Goal: Task Accomplishment & Management: Manage account settings

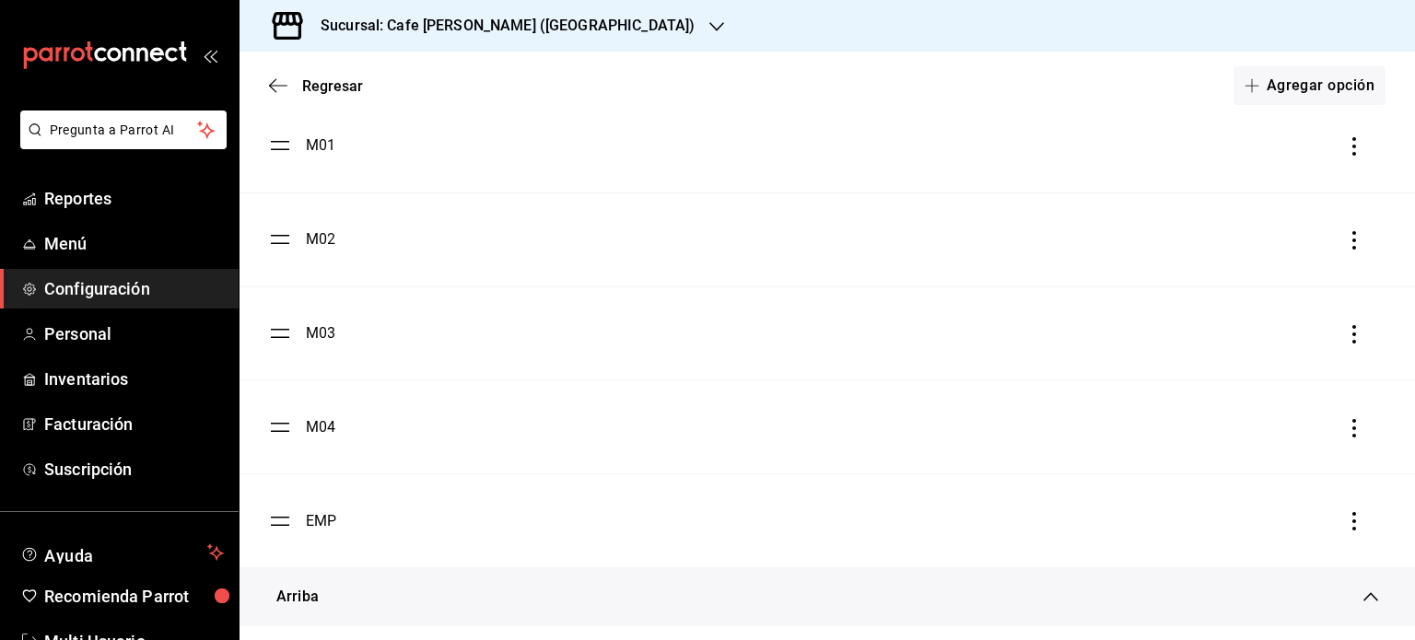
scroll to position [92, 0]
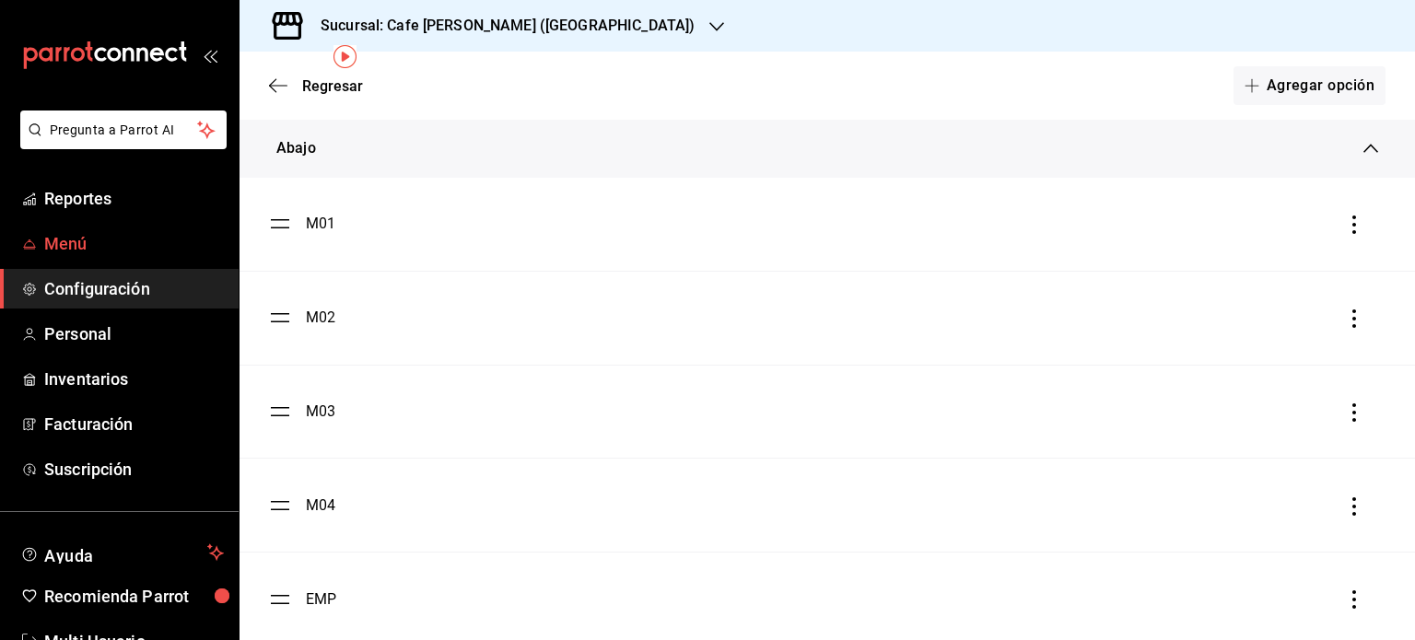
click at [59, 242] on span "Menú" at bounding box center [134, 243] width 180 height 25
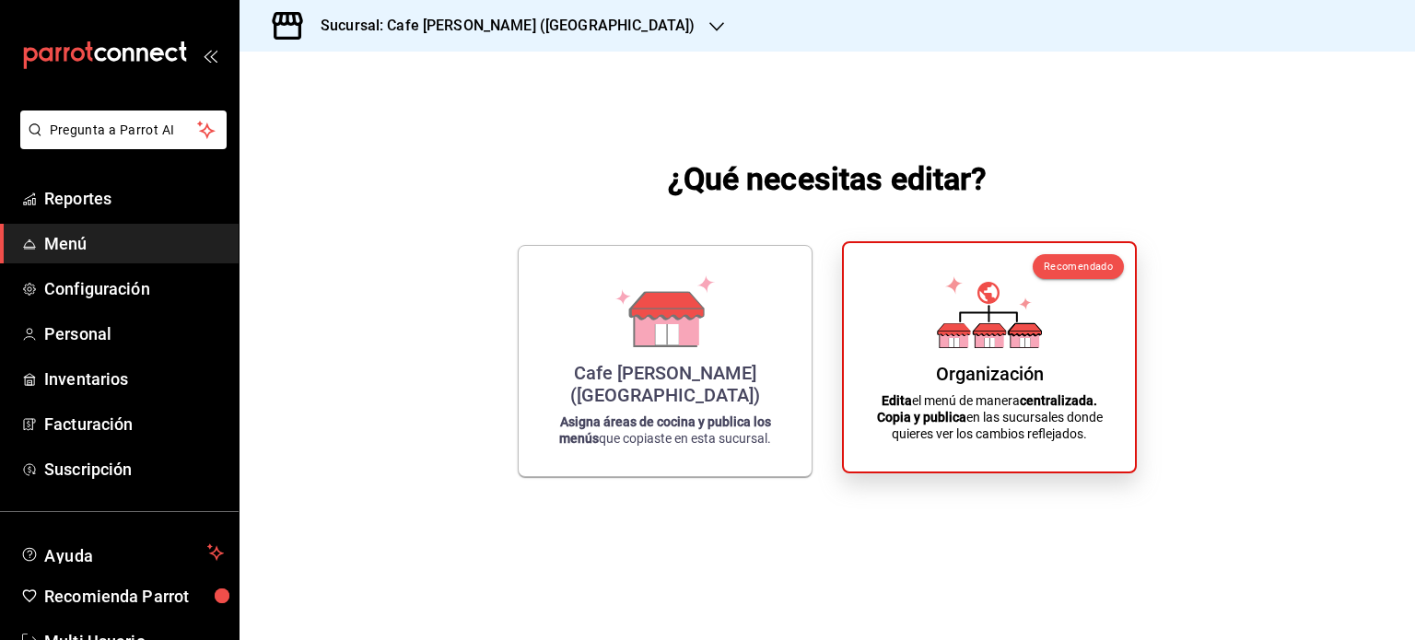
click at [1000, 345] on icon at bounding box center [990, 339] width 29 height 18
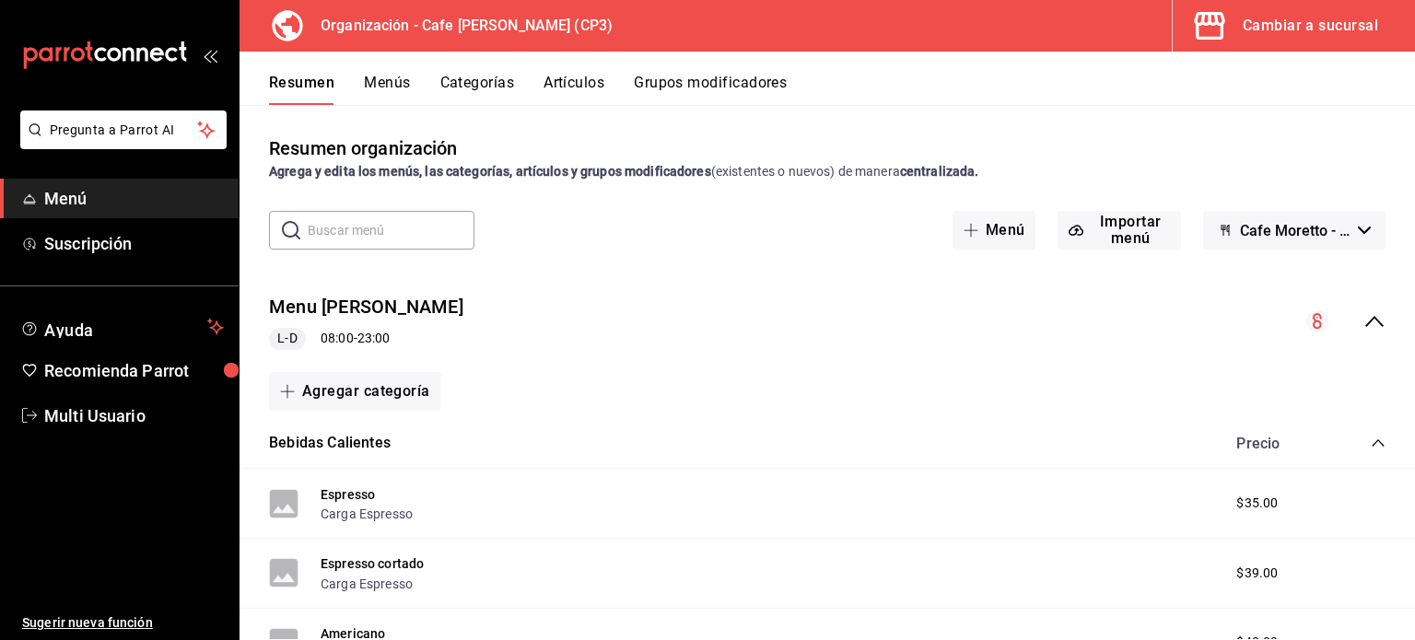
click at [1366, 322] on icon "collapse-menu-row" at bounding box center [1375, 321] width 22 height 22
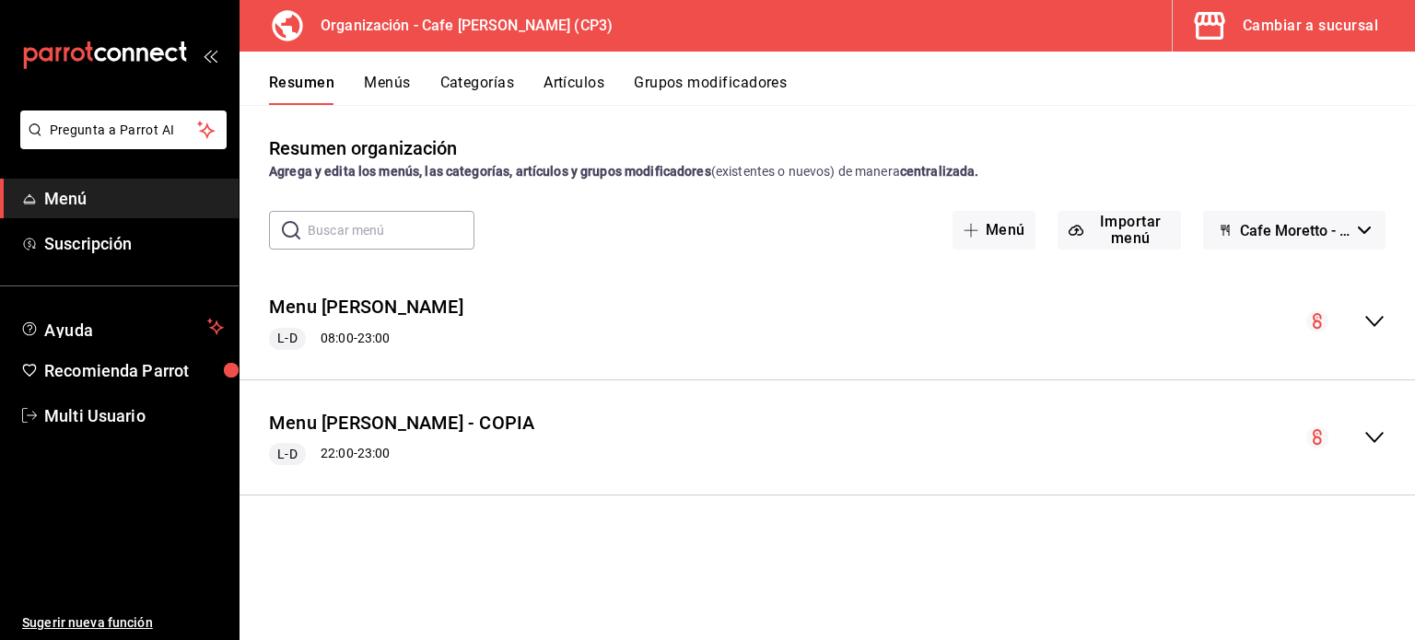
click at [577, 81] on button "Artículos" at bounding box center [574, 89] width 61 height 31
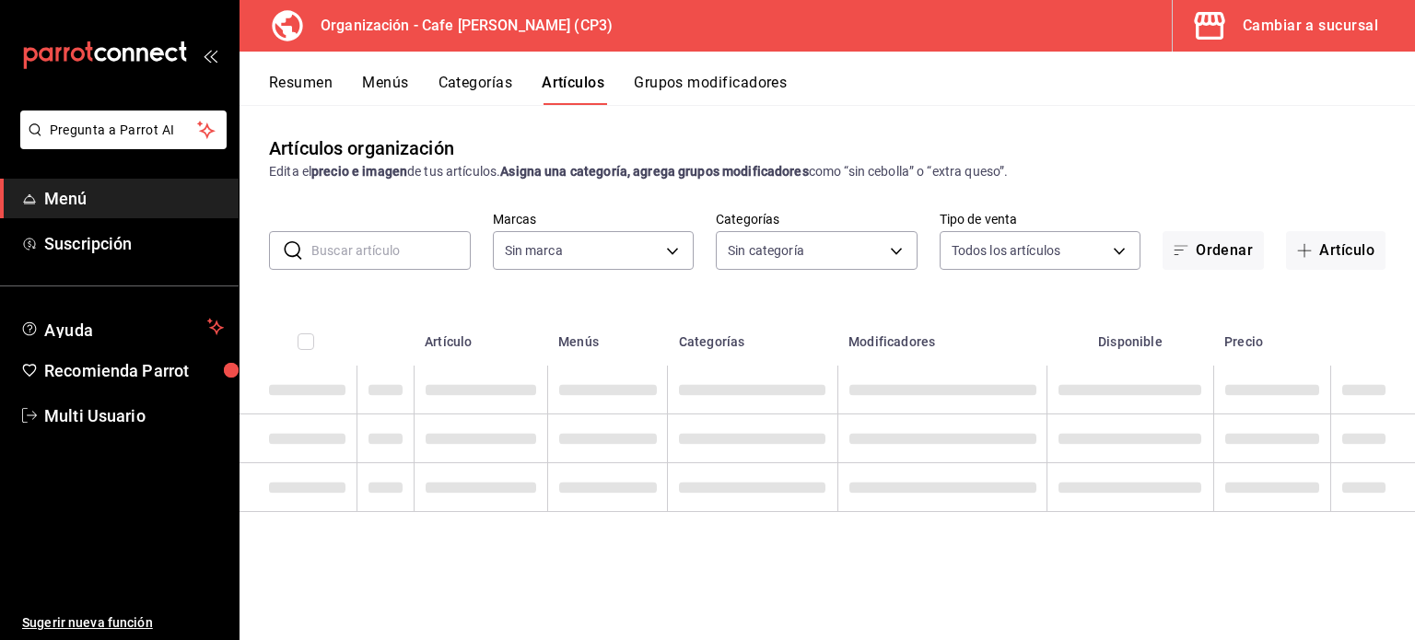
type input "6dc9de23-4e9e-430a-bcd5-91159ab4267b"
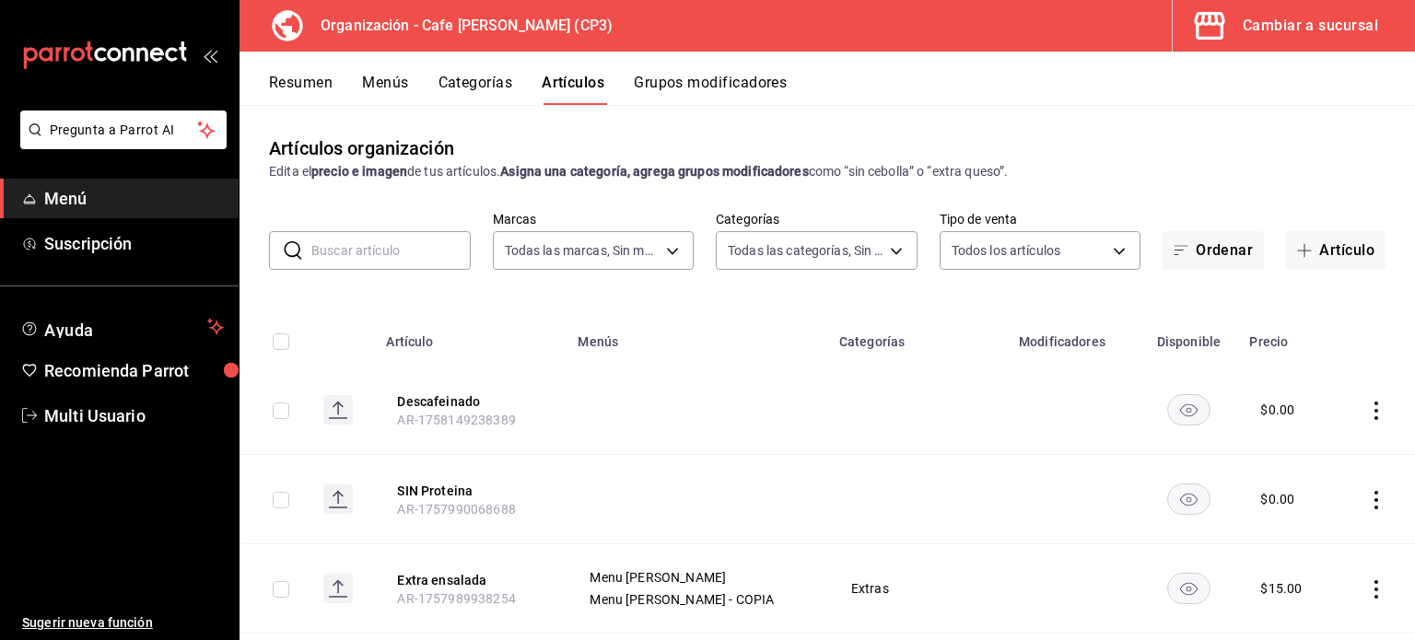
type input "b92d60dd-33bb-4470-8e81-acc78095ecef,d8e2abcf-be1b-4fb5-9c30-ed960f1e8426,ecb95…"
click at [330, 260] on input "text" at bounding box center [390, 250] width 159 height 37
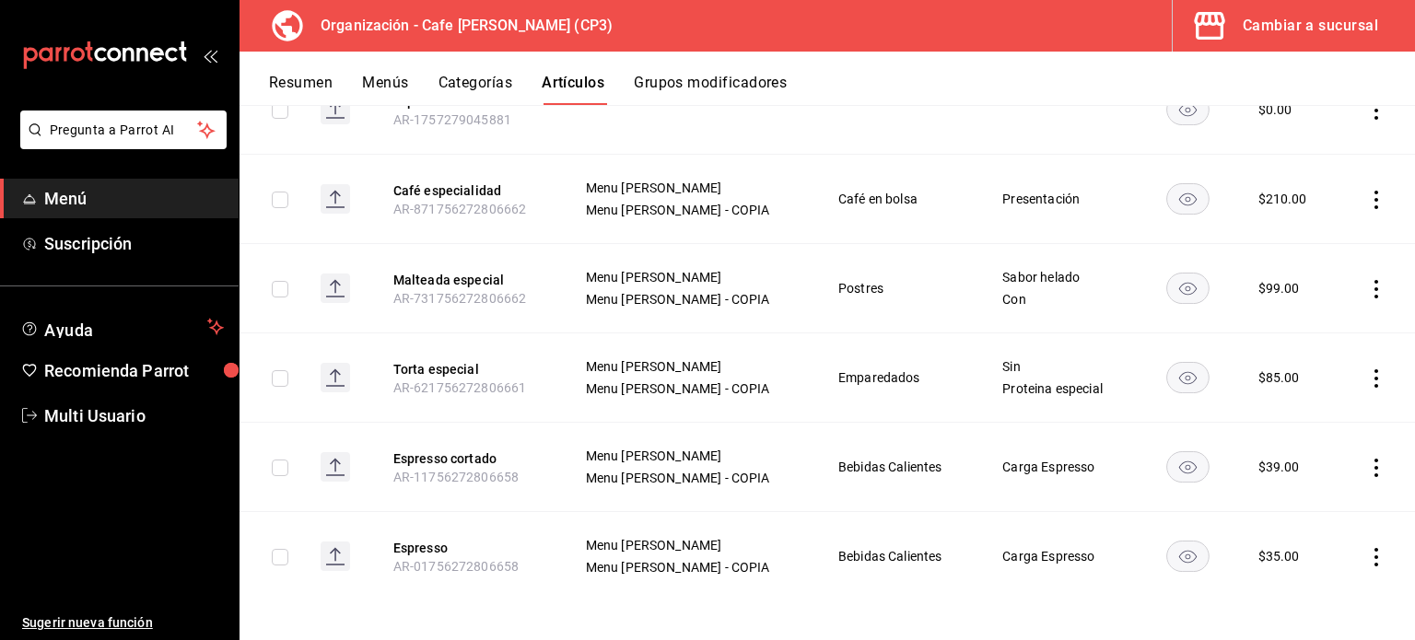
scroll to position [304, 0]
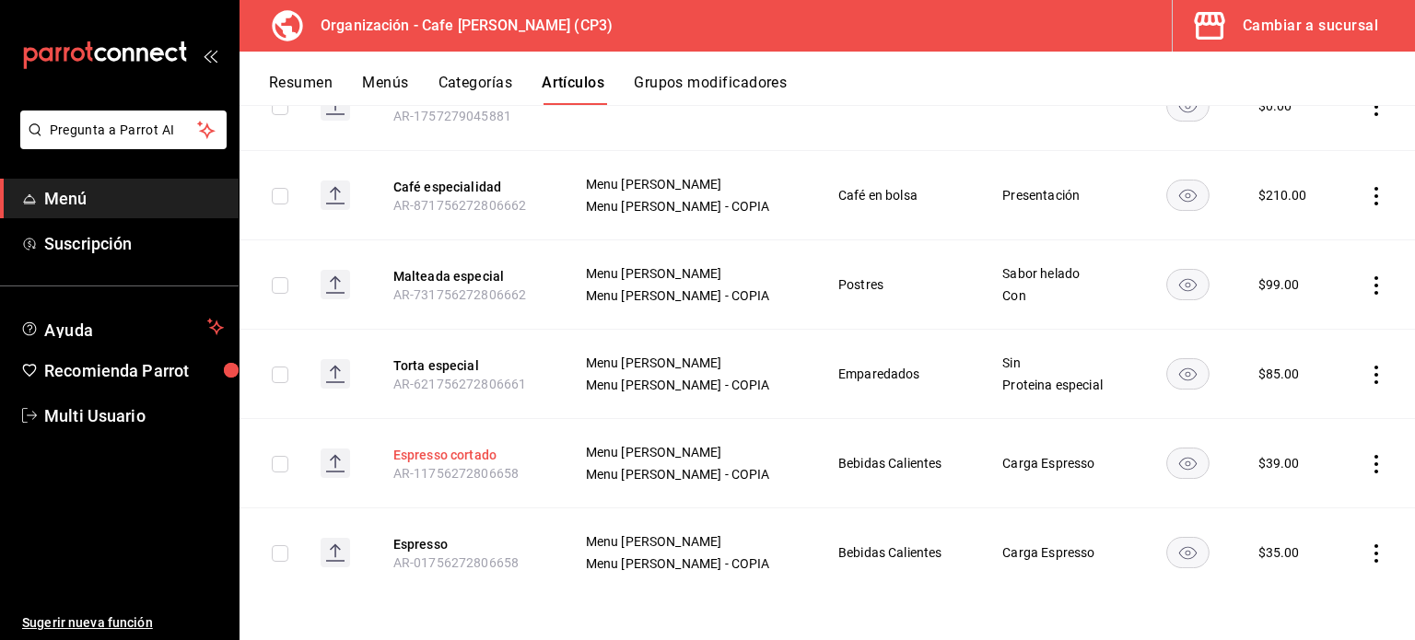
type input "esp"
click at [457, 451] on button "Espresso cortado" at bounding box center [466, 455] width 147 height 18
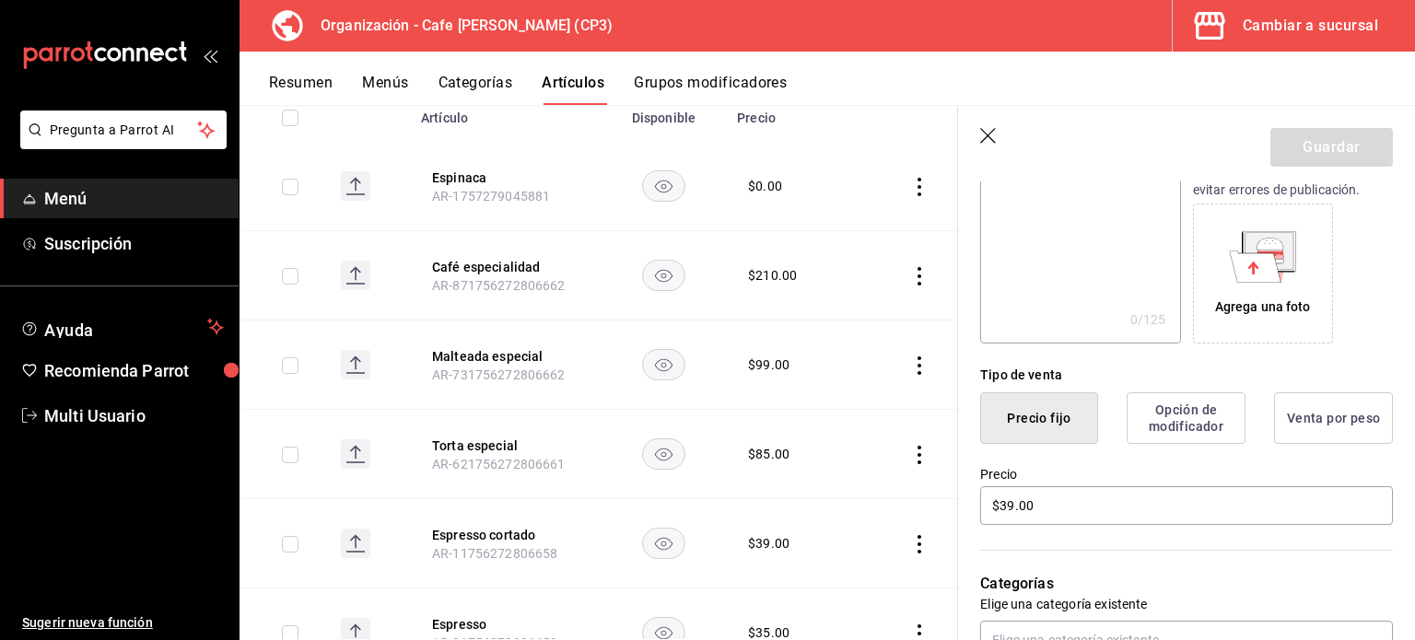
scroll to position [216, 0]
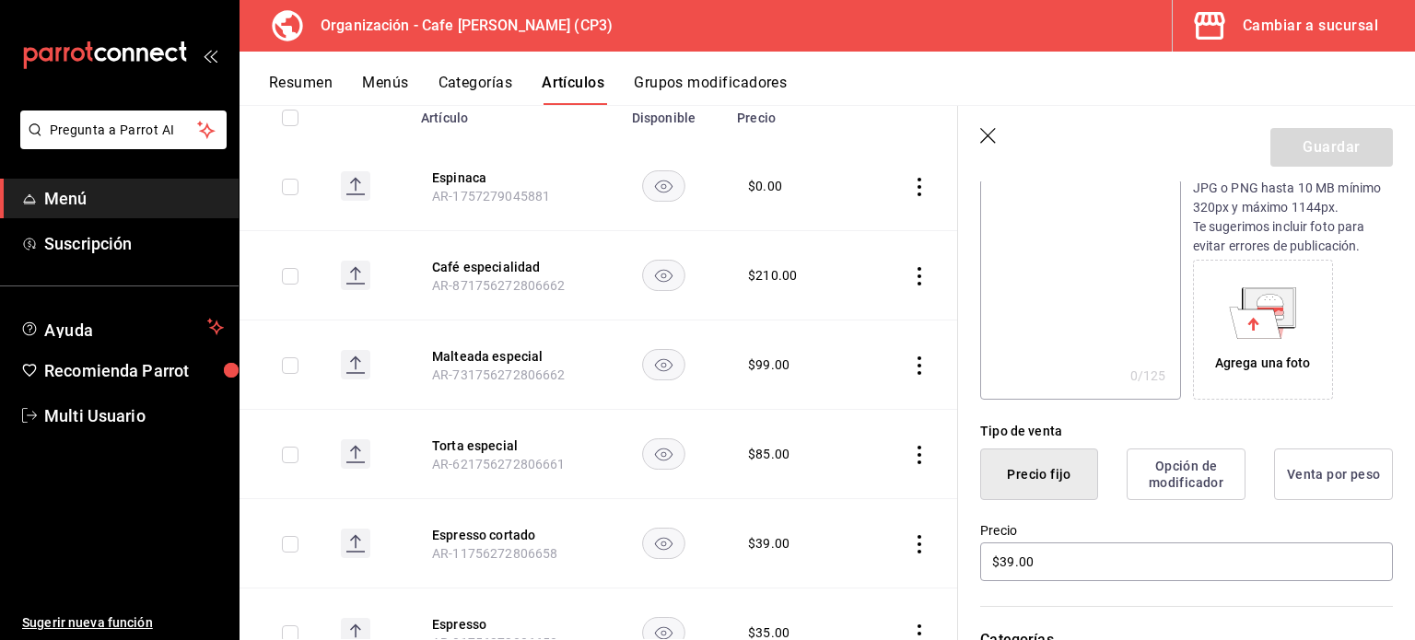
click at [715, 81] on button "Grupos modificadores" at bounding box center [710, 89] width 153 height 31
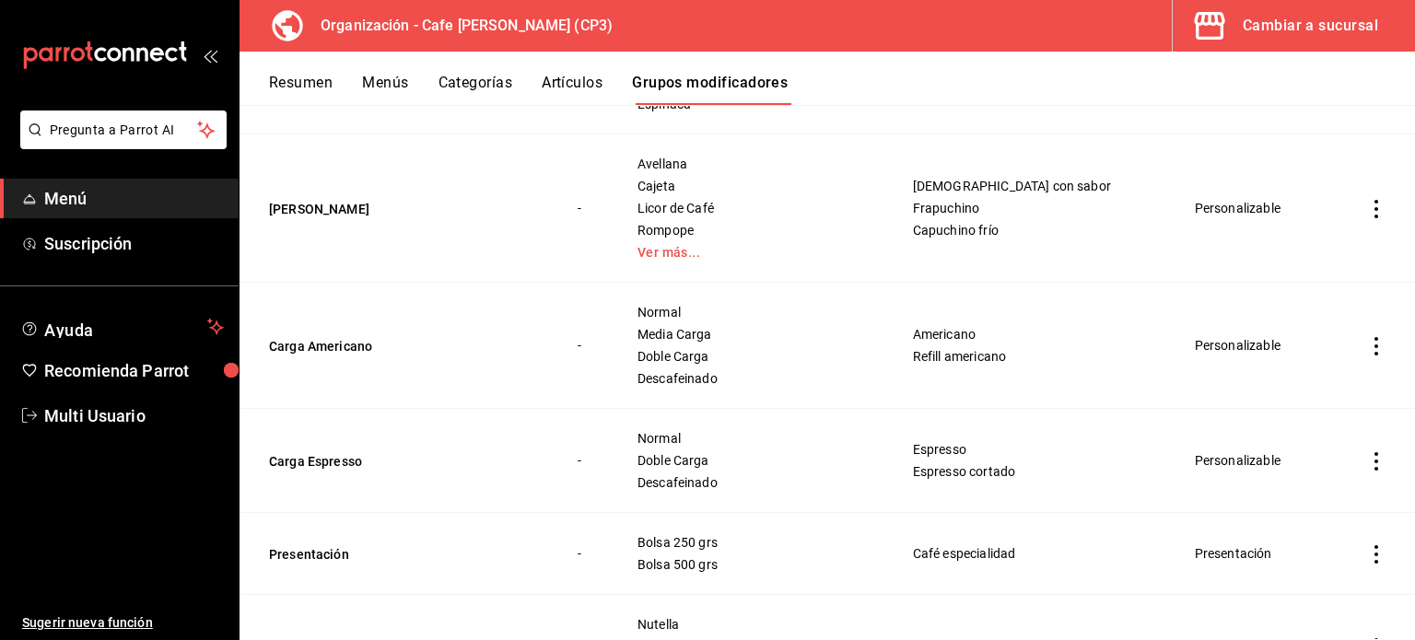
scroll to position [921, 0]
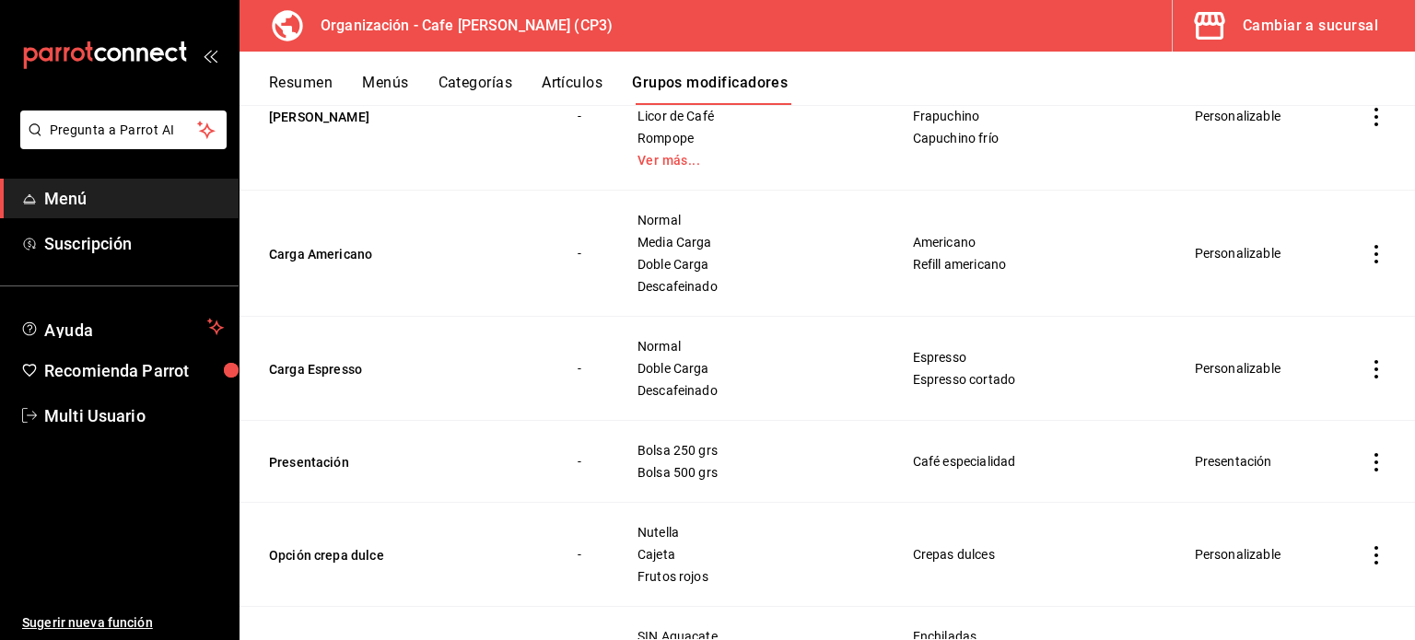
click at [580, 81] on button "Artículos" at bounding box center [572, 89] width 61 height 31
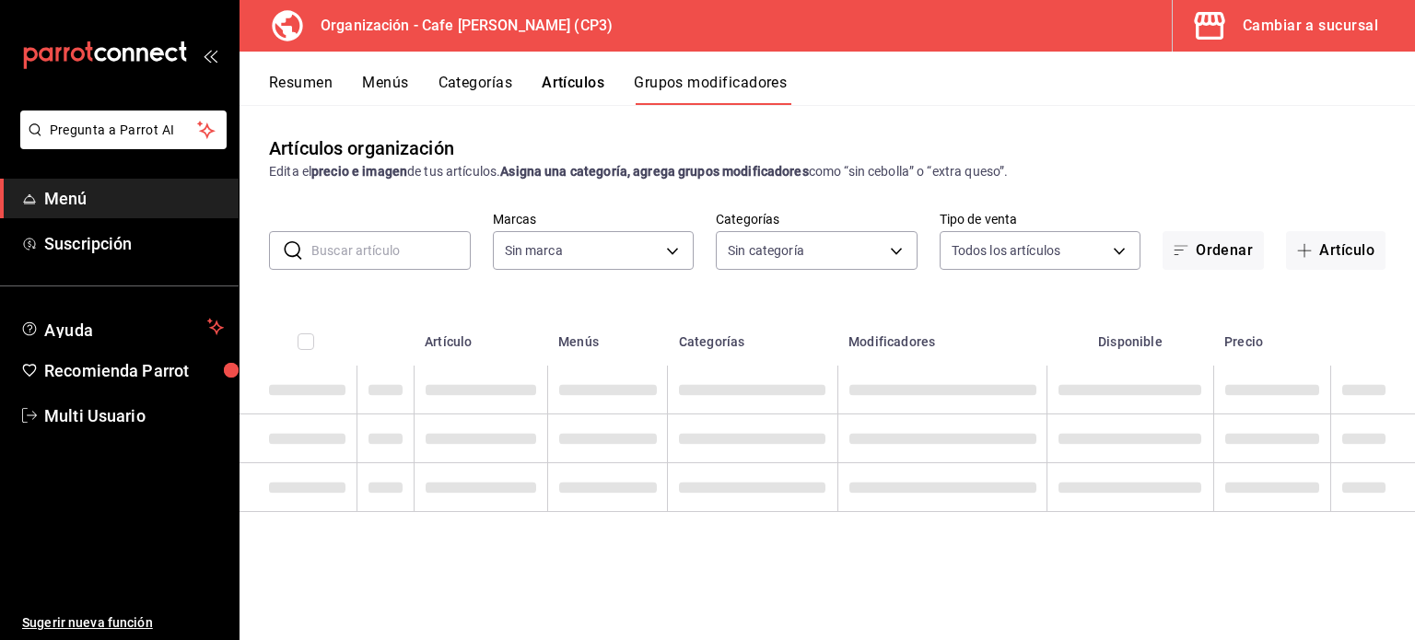
type input "6dc9de23-4e9e-430a-bcd5-91159ab4267b"
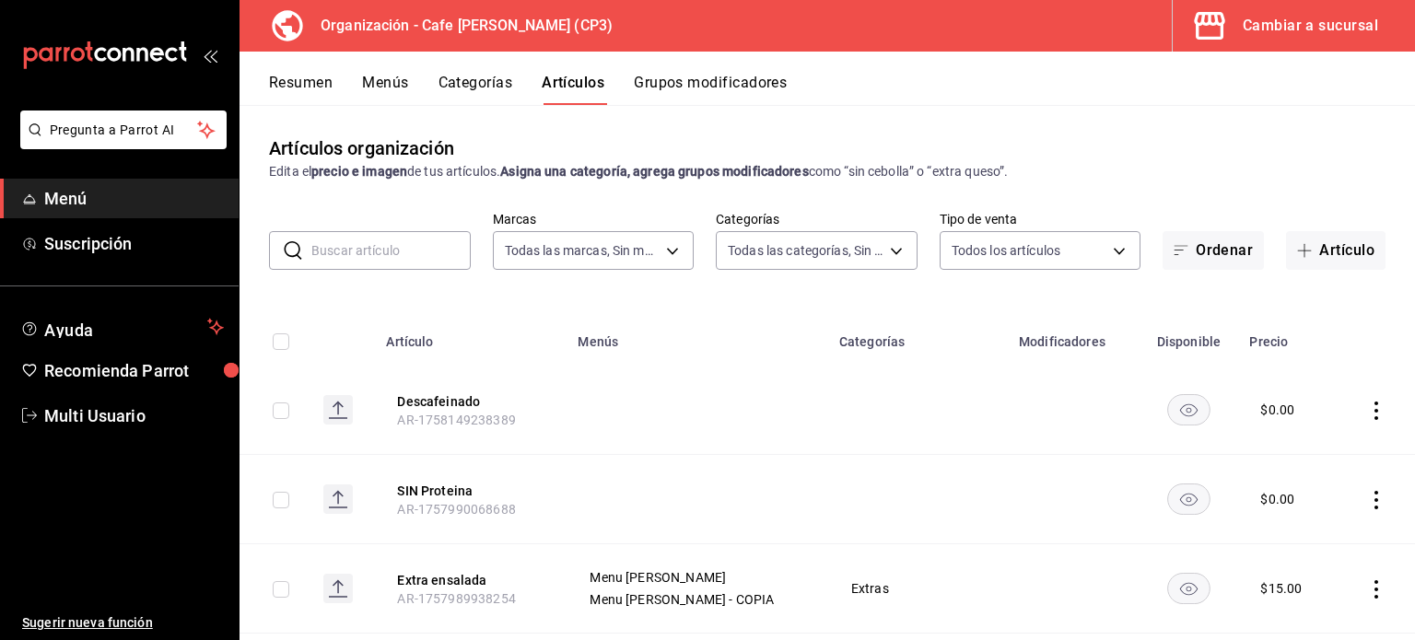
type input "b92d60dd-33bb-4470-8e81-acc78095ecef,d8e2abcf-be1b-4fb5-9c30-ed960f1e8426,ecb95…"
click at [325, 249] on input "text" at bounding box center [390, 250] width 159 height 37
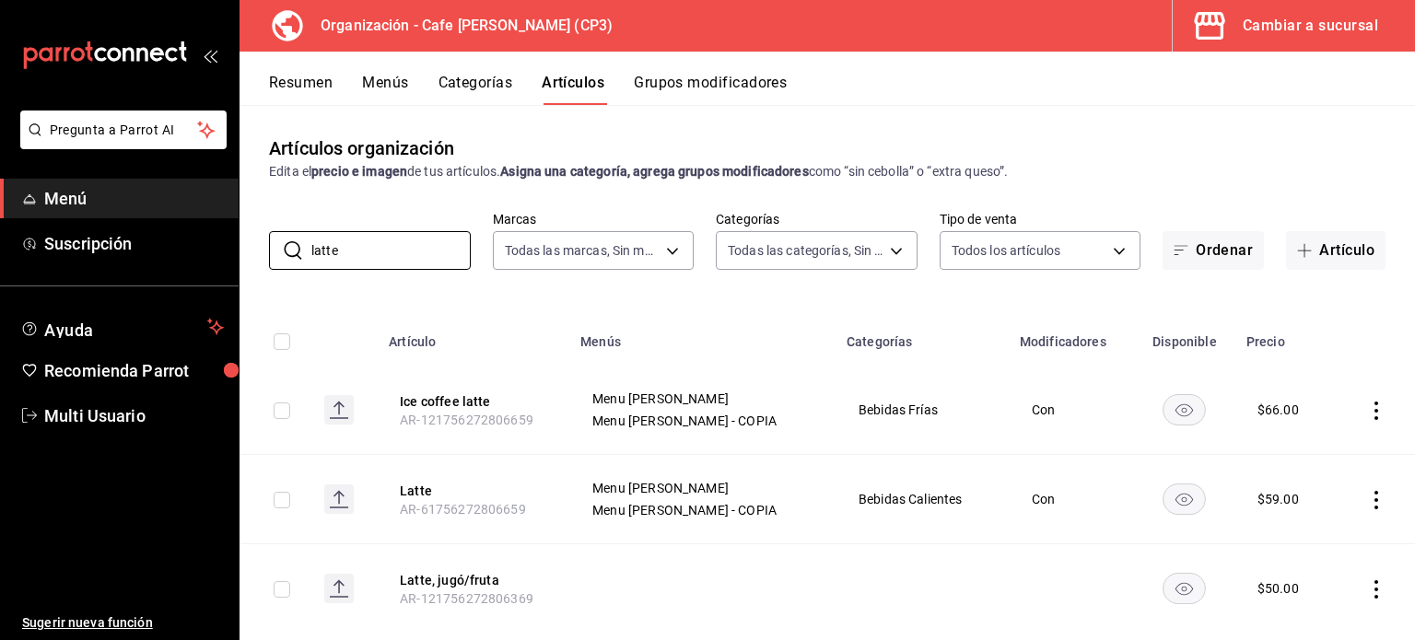
scroll to position [37, 0]
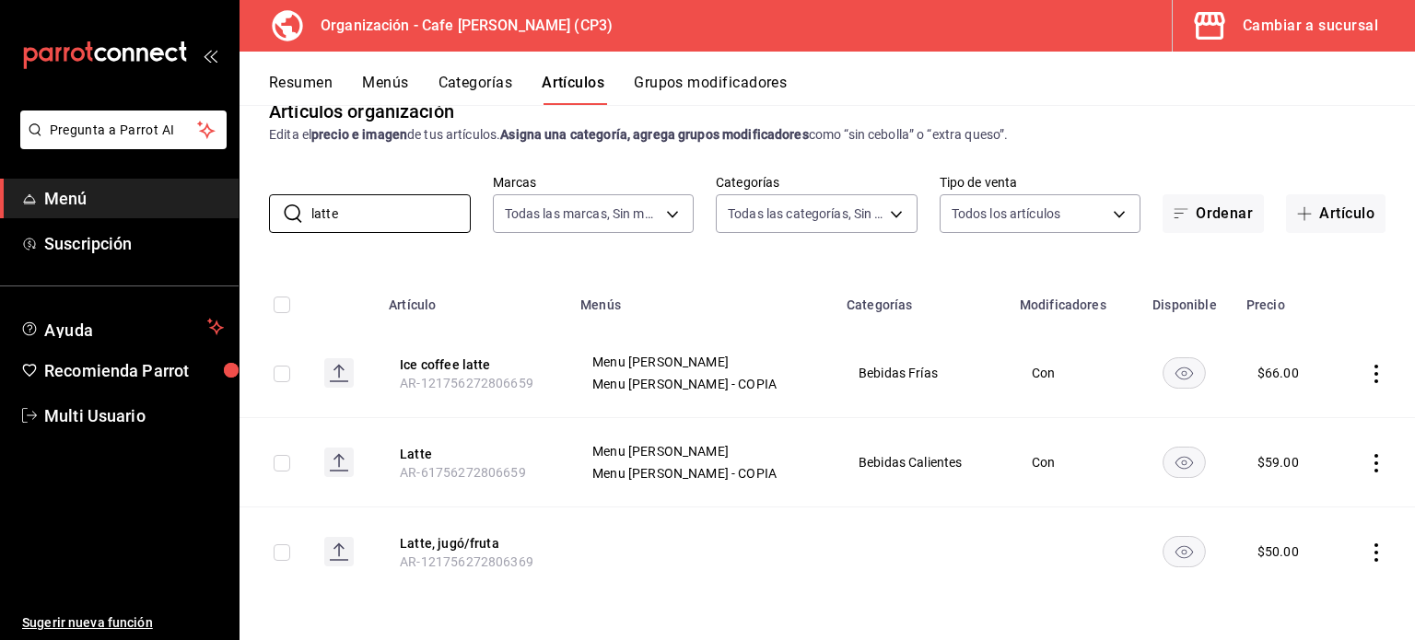
type input "latte"
click at [720, 79] on button "Grupos modificadores" at bounding box center [710, 89] width 153 height 31
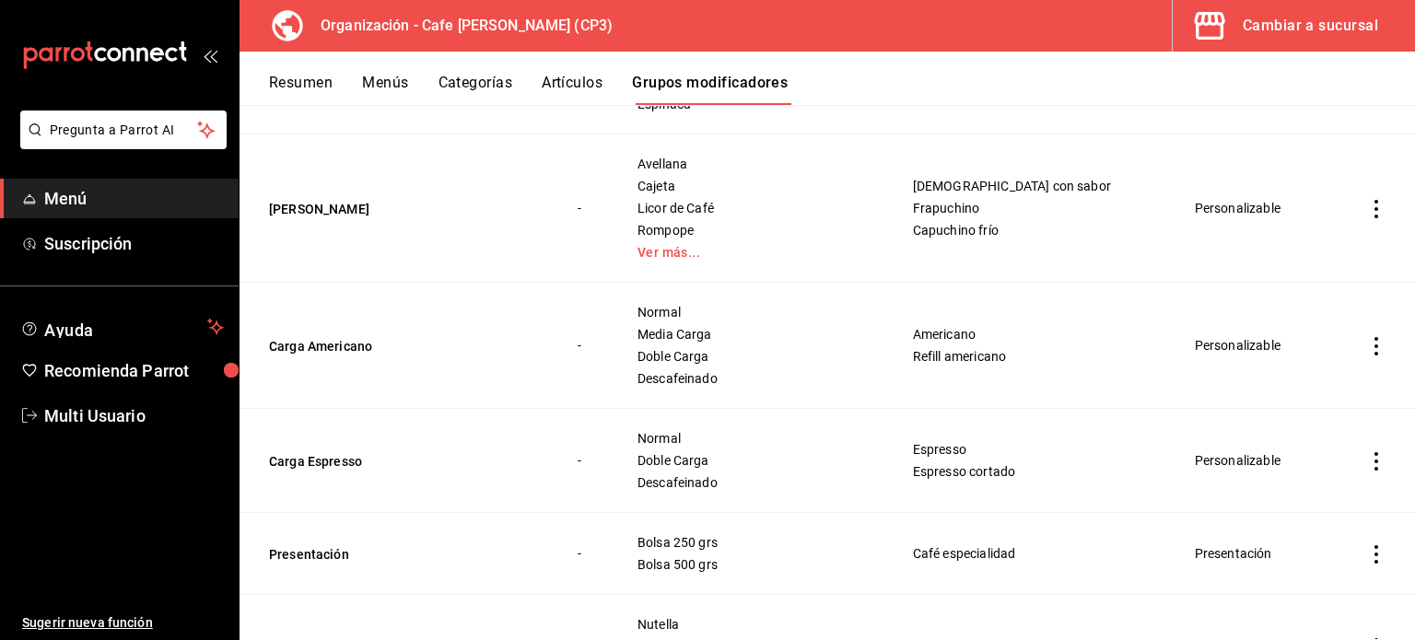
scroll to position [921, 0]
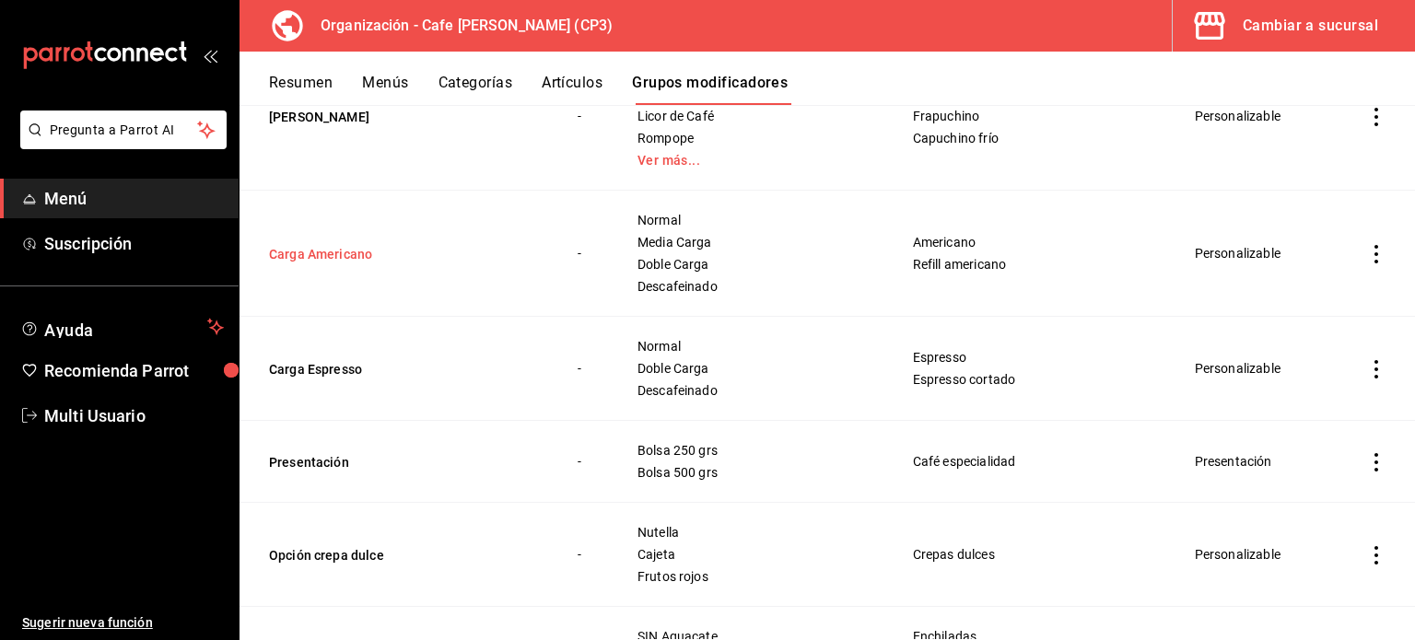
click at [328, 253] on button "Carga Americano" at bounding box center [379, 254] width 221 height 18
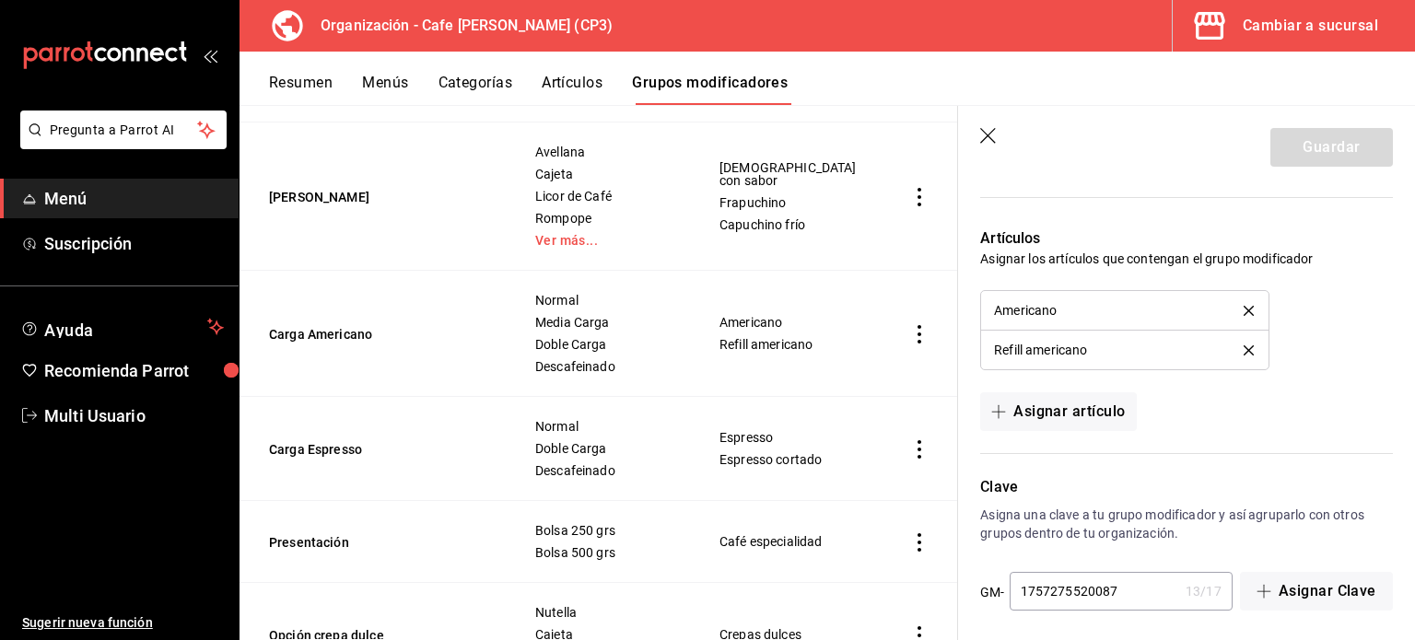
scroll to position [1338, 0]
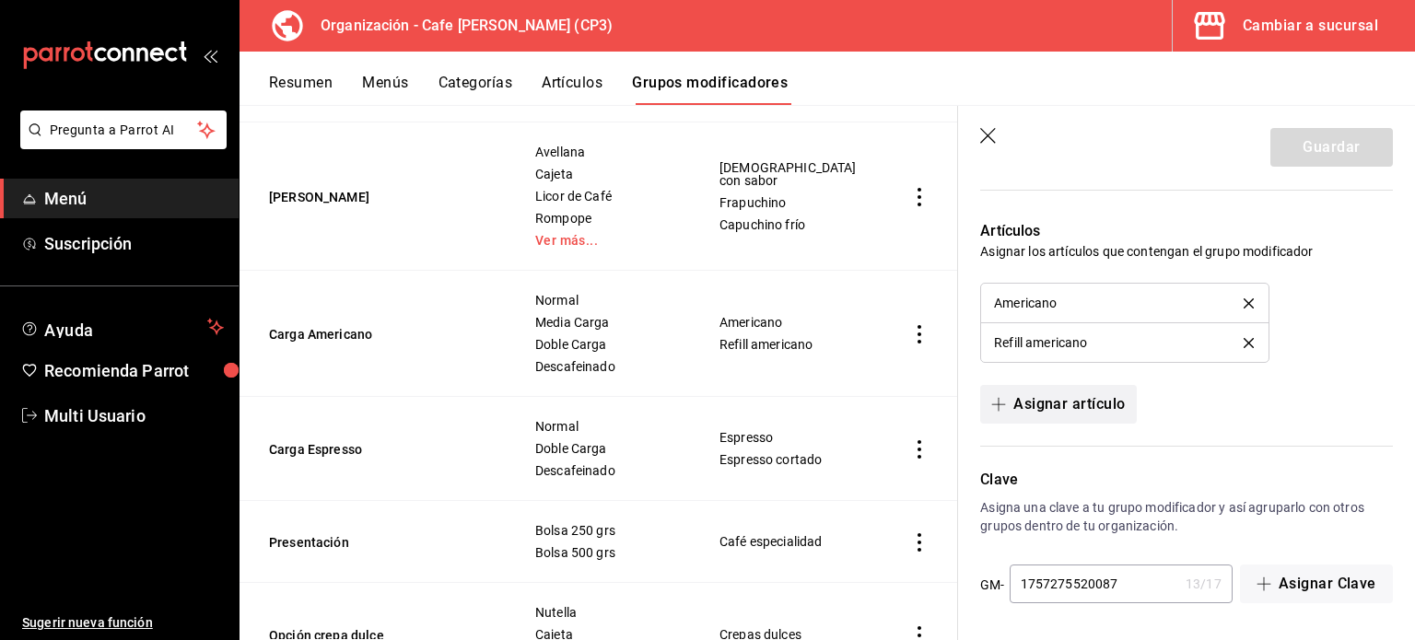
click at [1063, 398] on button "Asignar artículo" at bounding box center [1058, 404] width 156 height 39
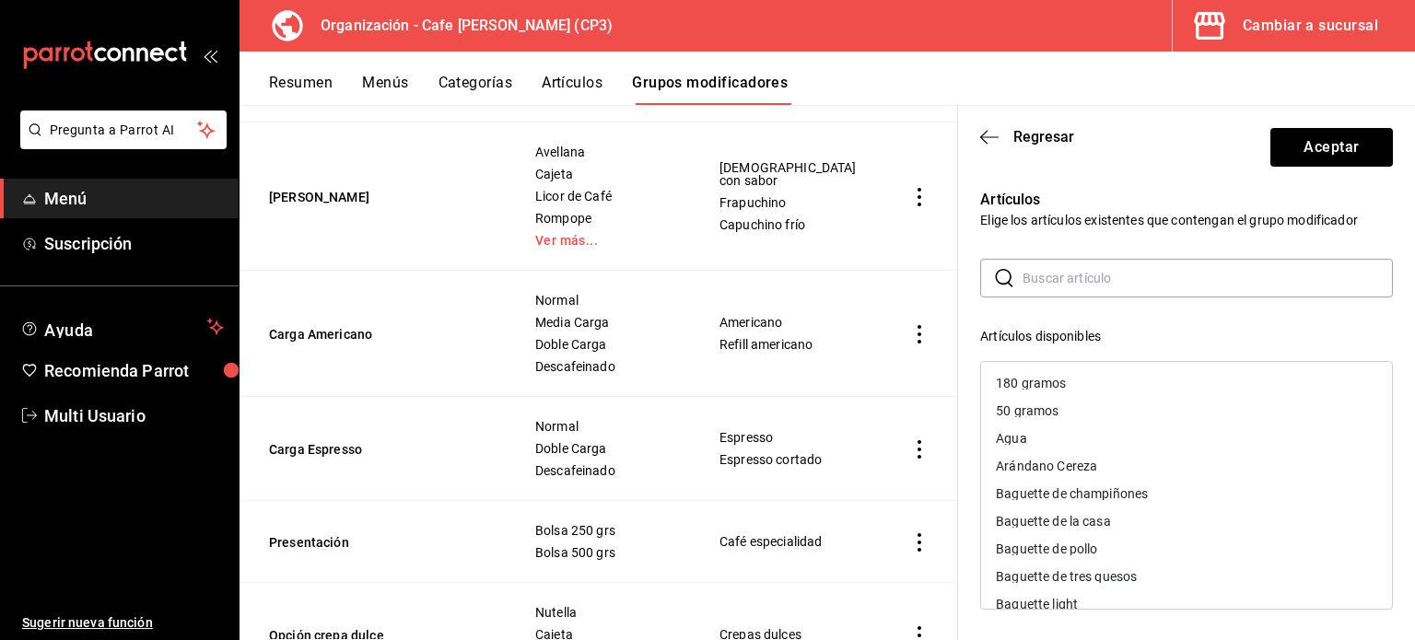
click at [1039, 270] on input "text" at bounding box center [1208, 278] width 370 height 37
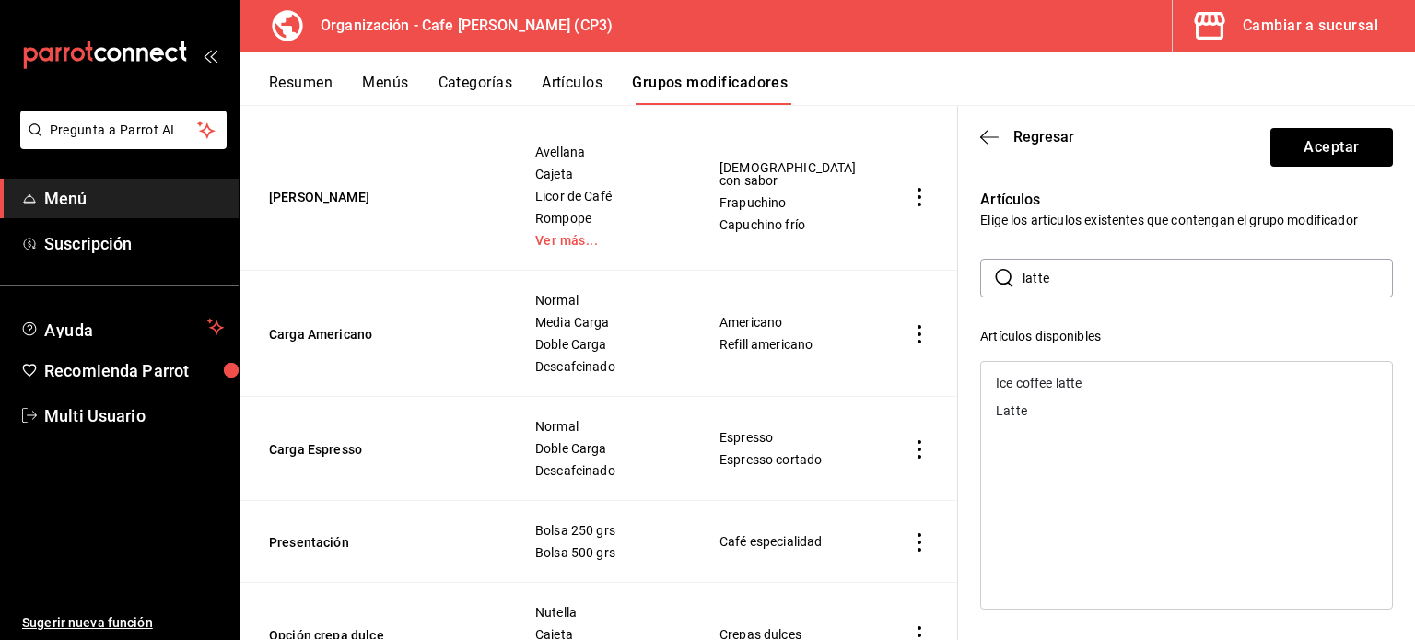
click at [1058, 381] on div "Ice coffee latte" at bounding box center [1039, 383] width 86 height 13
click at [1048, 383] on div "Latte" at bounding box center [1186, 383] width 411 height 28
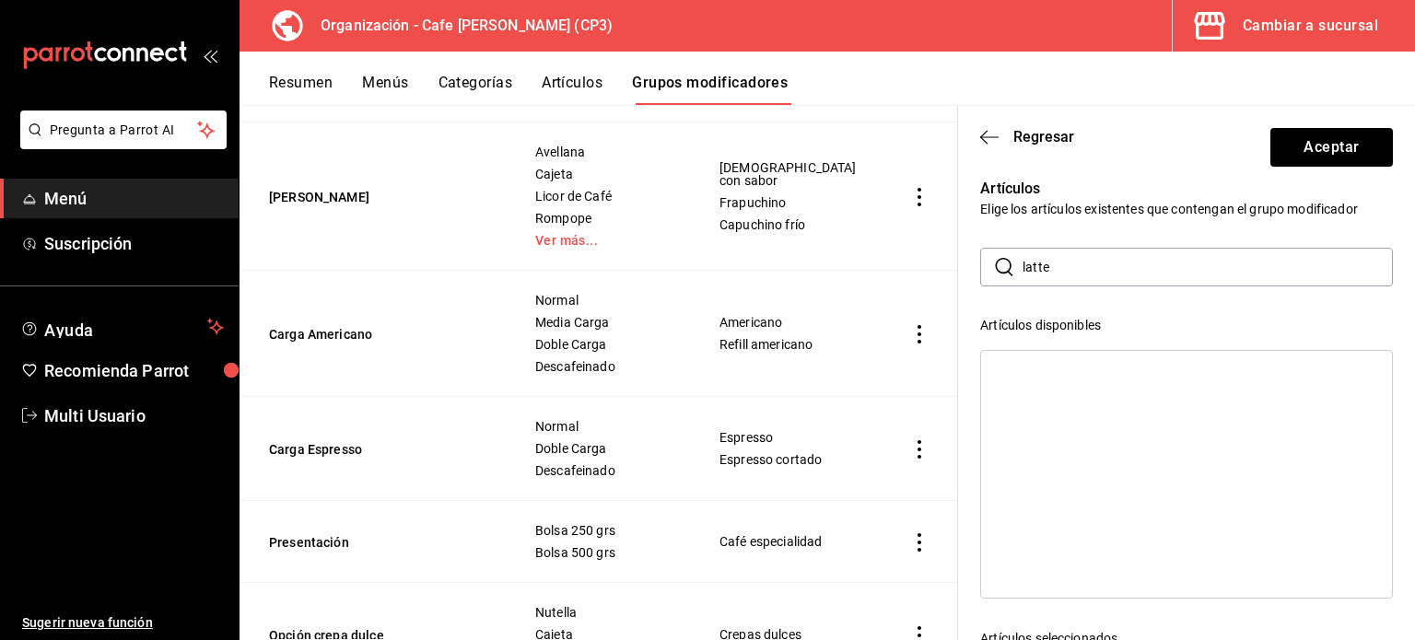
scroll to position [0, 0]
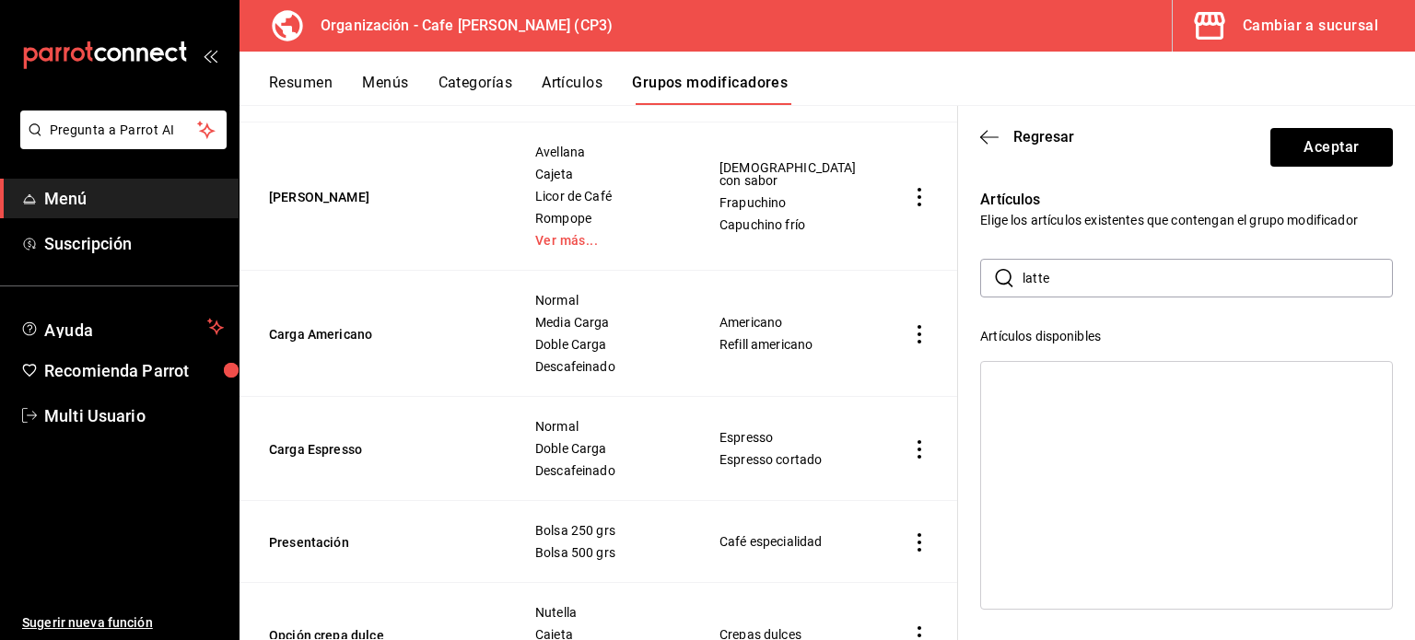
click at [1067, 276] on input "latte" at bounding box center [1208, 278] width 370 height 37
type input "l"
click at [1029, 380] on div "Ice coffee" at bounding box center [1024, 383] width 56 height 13
click at [1060, 275] on input "ice" at bounding box center [1208, 278] width 370 height 37
type input "i"
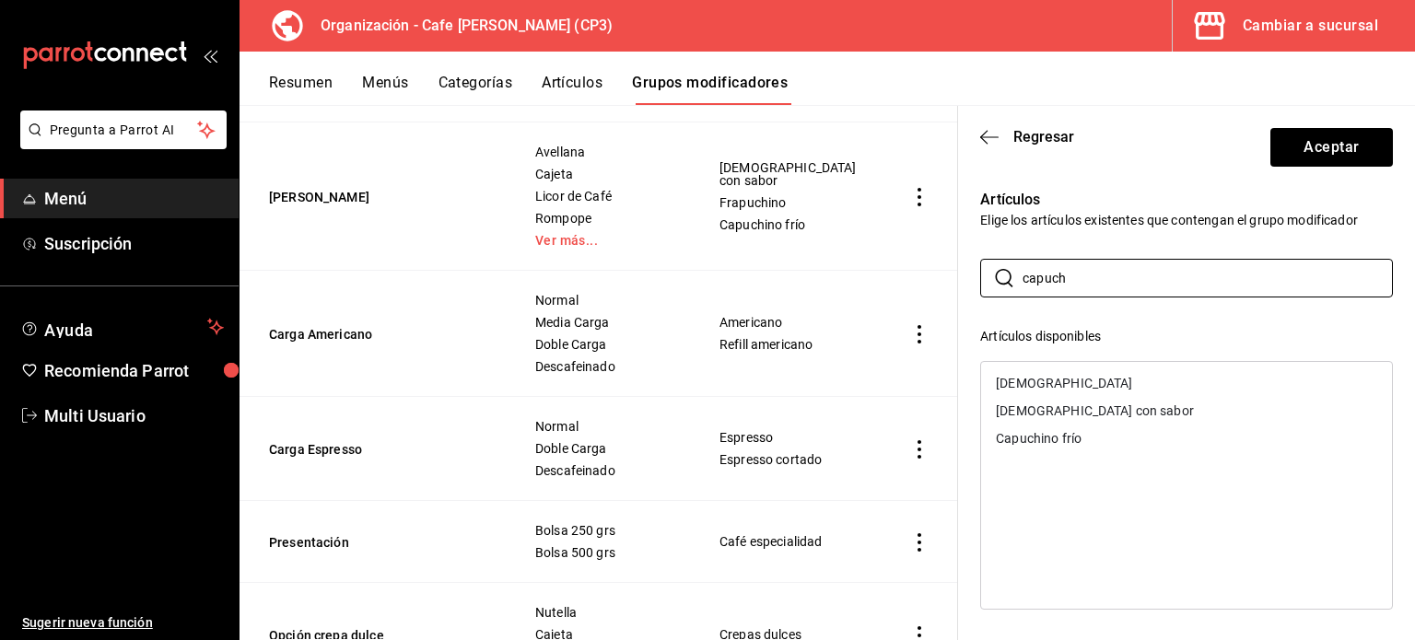
click at [1068, 379] on div "[DEMOGRAPHIC_DATA]" at bounding box center [1186, 383] width 411 height 28
click at [1056, 377] on div "Capuchino con sabor" at bounding box center [1095, 383] width 198 height 13
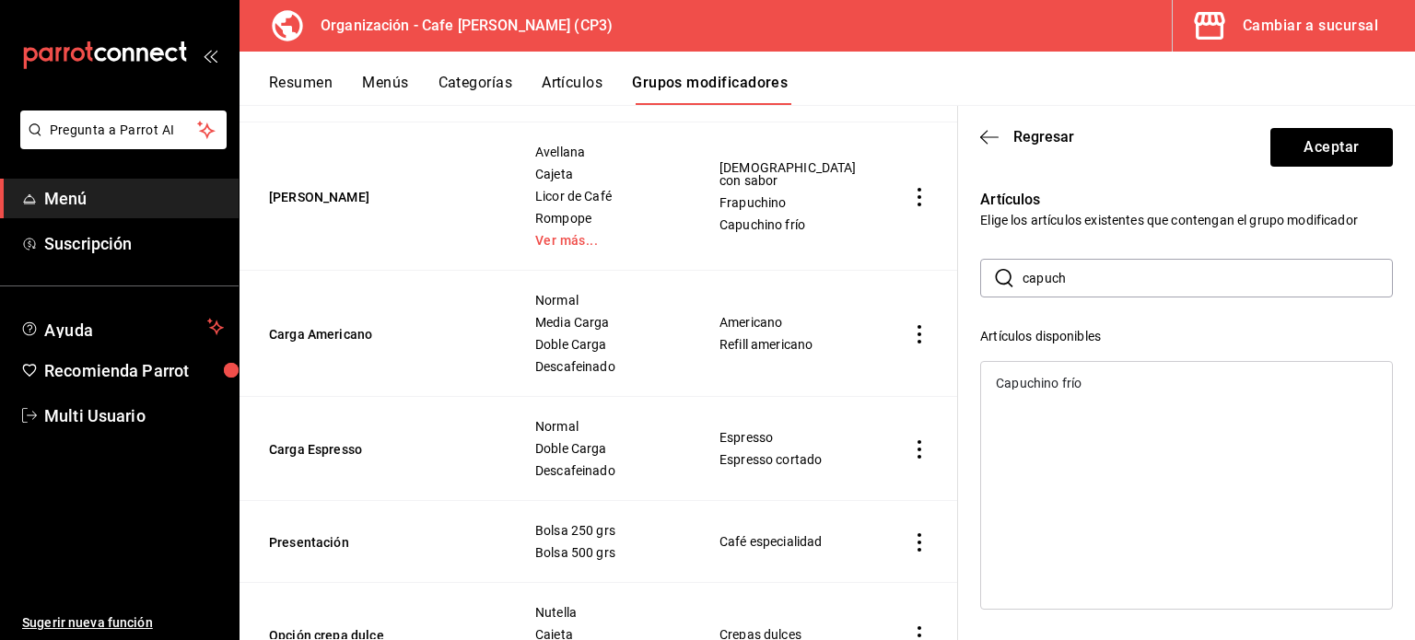
click at [1050, 379] on div "Capuchino frío" at bounding box center [1039, 383] width 86 height 13
click at [1083, 275] on input "capuch" at bounding box center [1208, 278] width 370 height 37
type input "c"
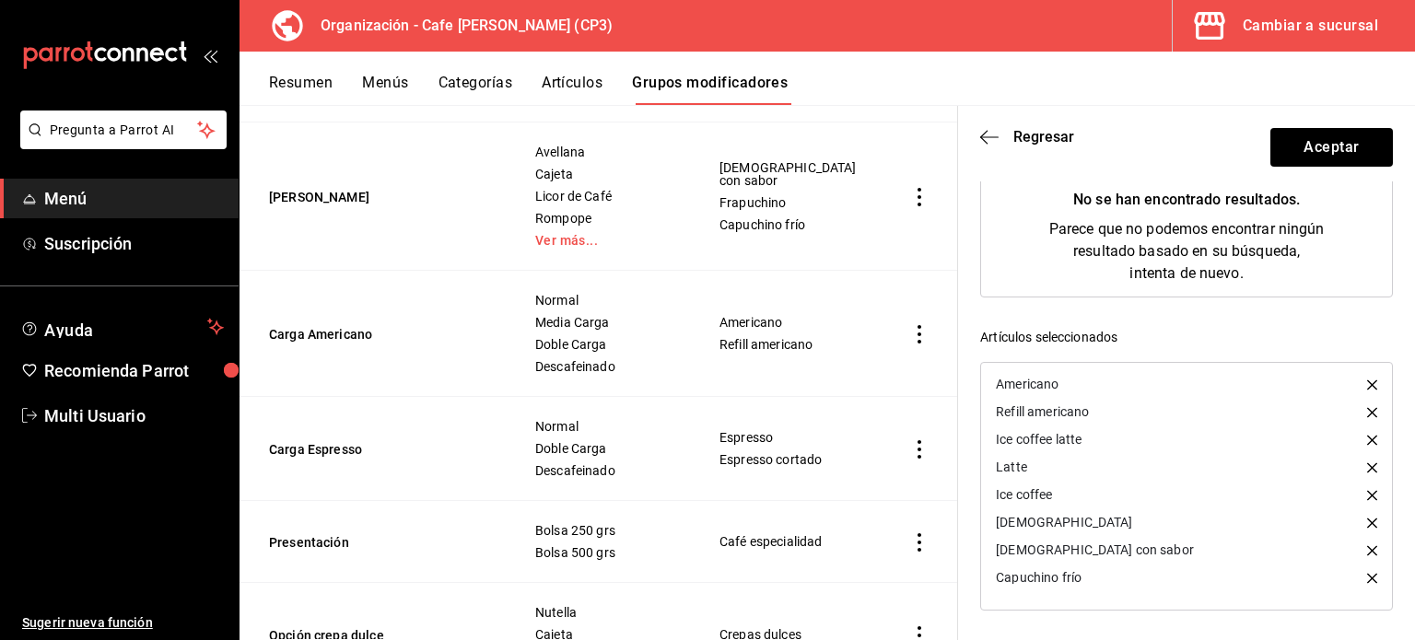
scroll to position [313, 0]
type input "cafe con"
click at [1317, 148] on button "Aceptar" at bounding box center [1332, 147] width 123 height 39
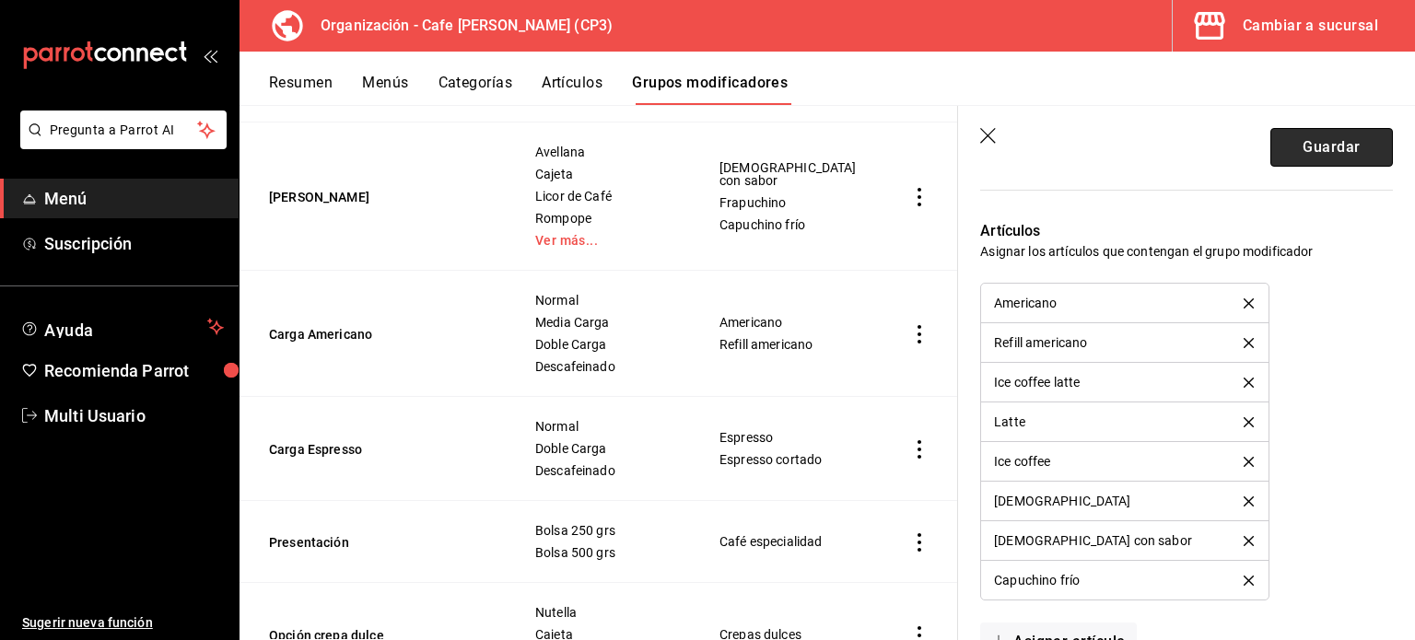
click at [1320, 155] on button "Guardar" at bounding box center [1332, 147] width 123 height 39
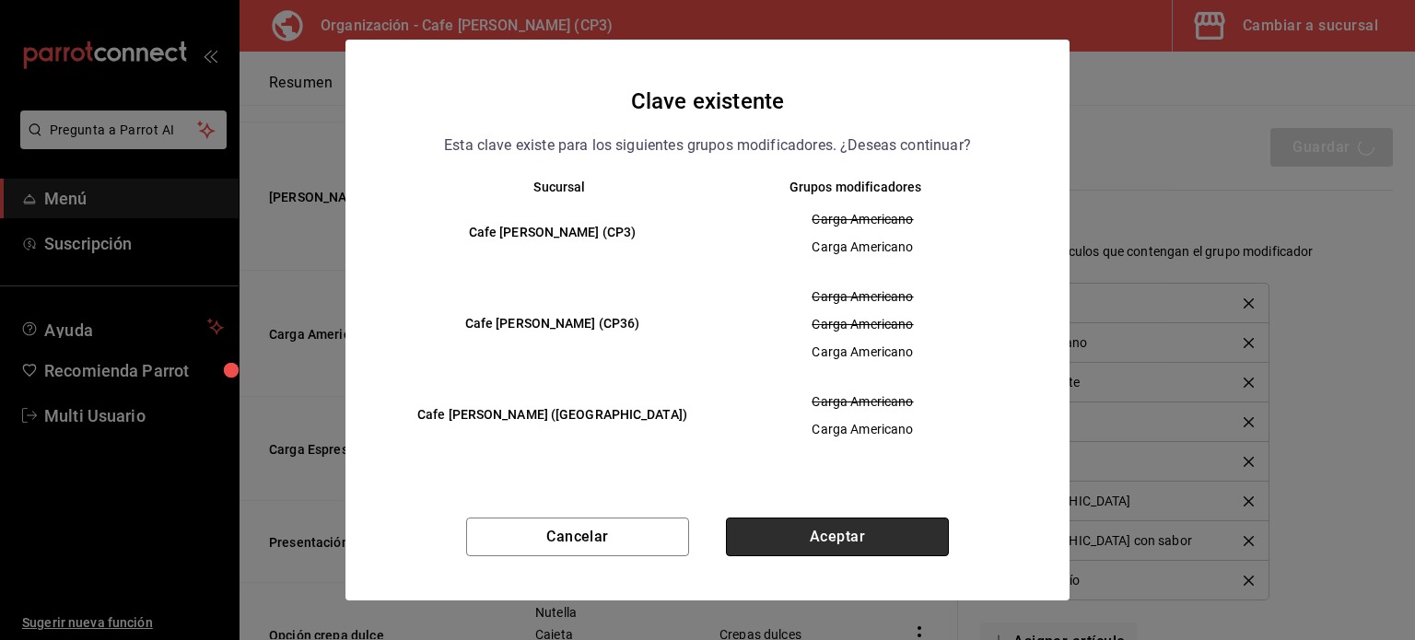
click at [844, 538] on button "Aceptar" at bounding box center [837, 537] width 223 height 39
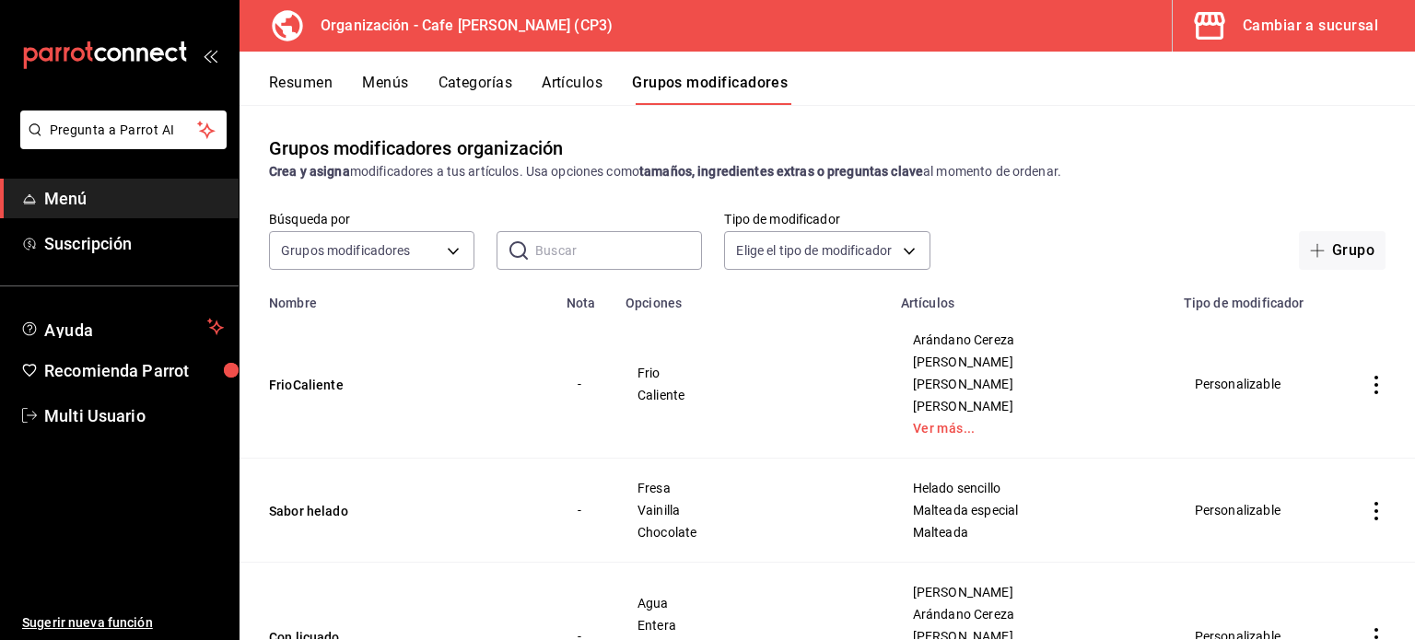
click at [378, 80] on button "Menús" at bounding box center [385, 89] width 46 height 31
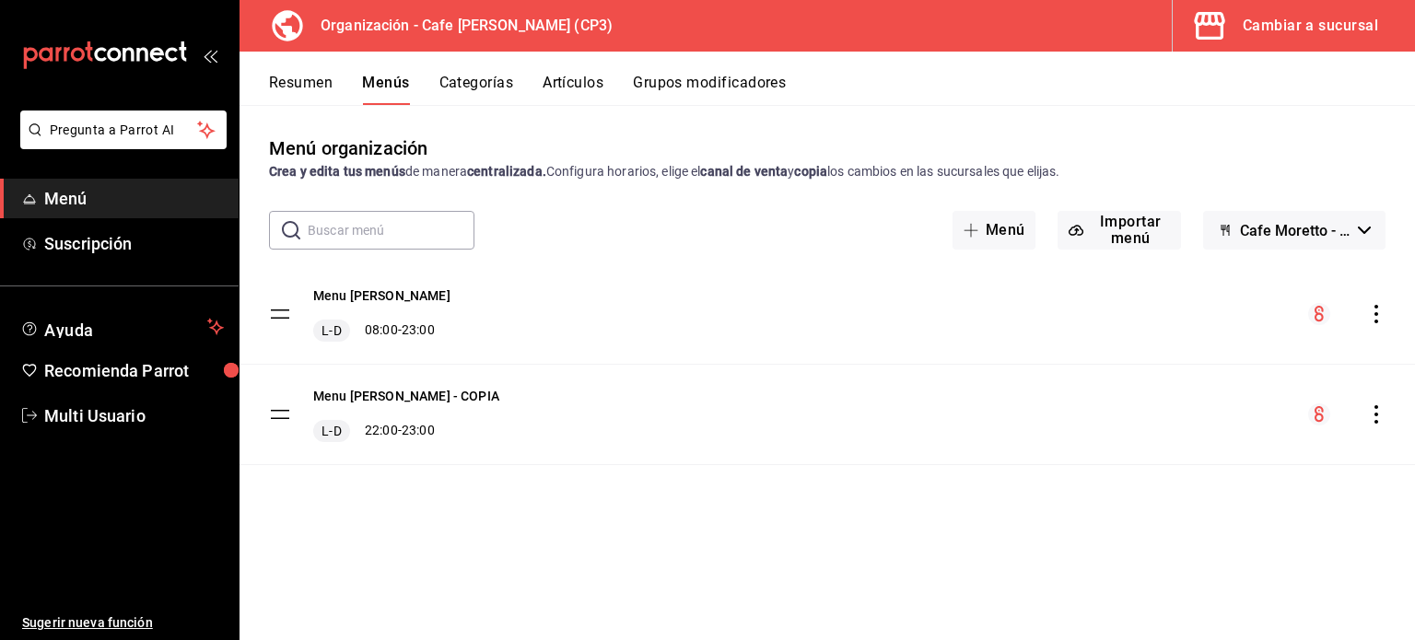
click at [1378, 310] on icon "actions" at bounding box center [1376, 314] width 18 height 18
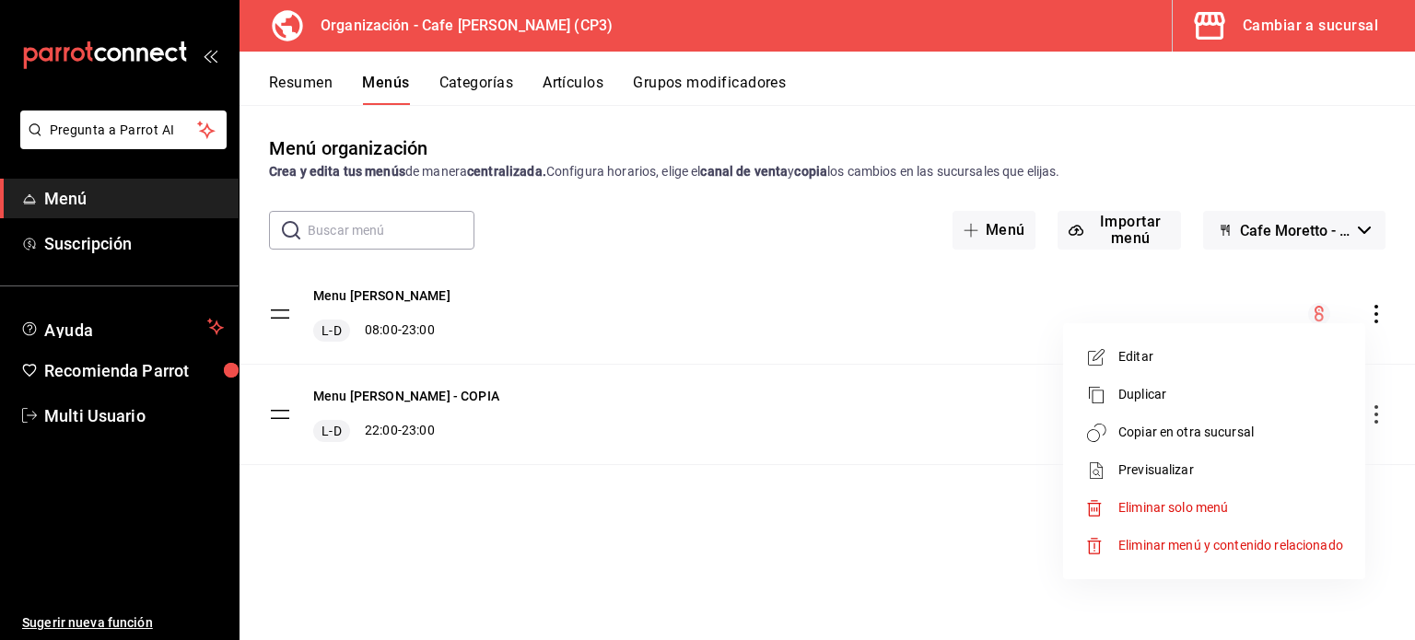
click at [1182, 467] on span "Previsualizar" at bounding box center [1230, 470] width 225 height 19
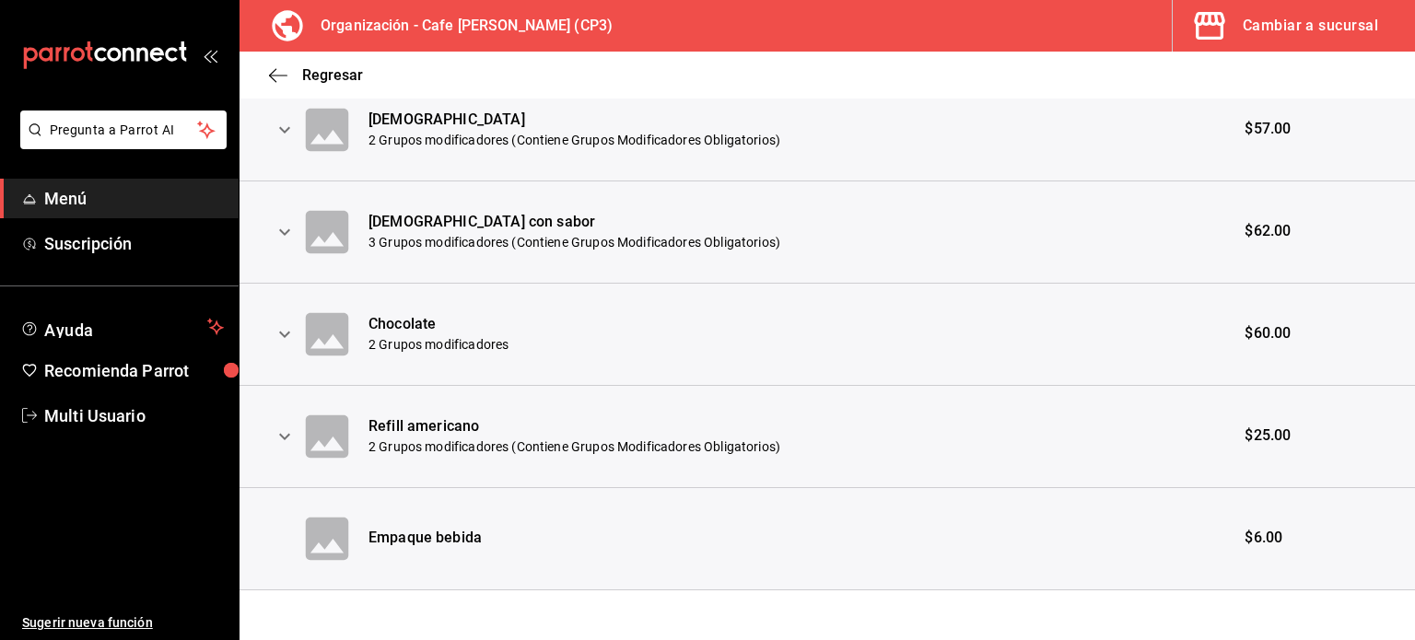
scroll to position [995, 0]
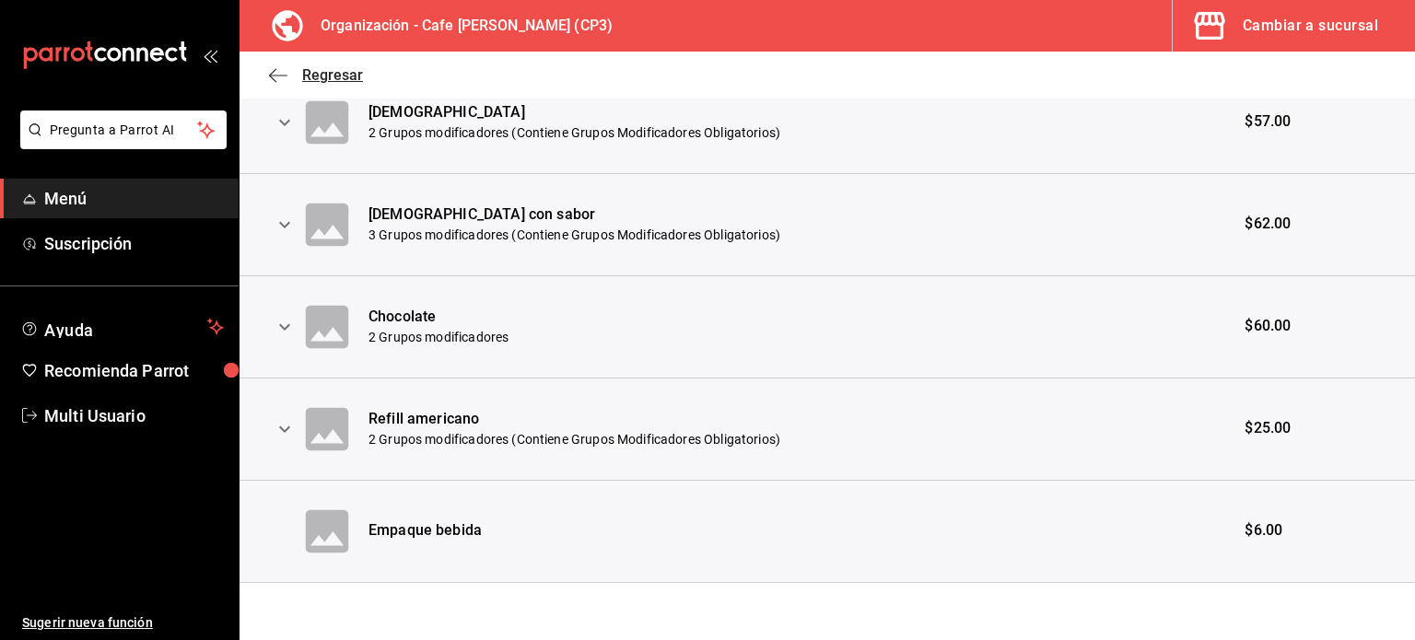
click at [313, 73] on span "Regresar" at bounding box center [332, 75] width 61 height 18
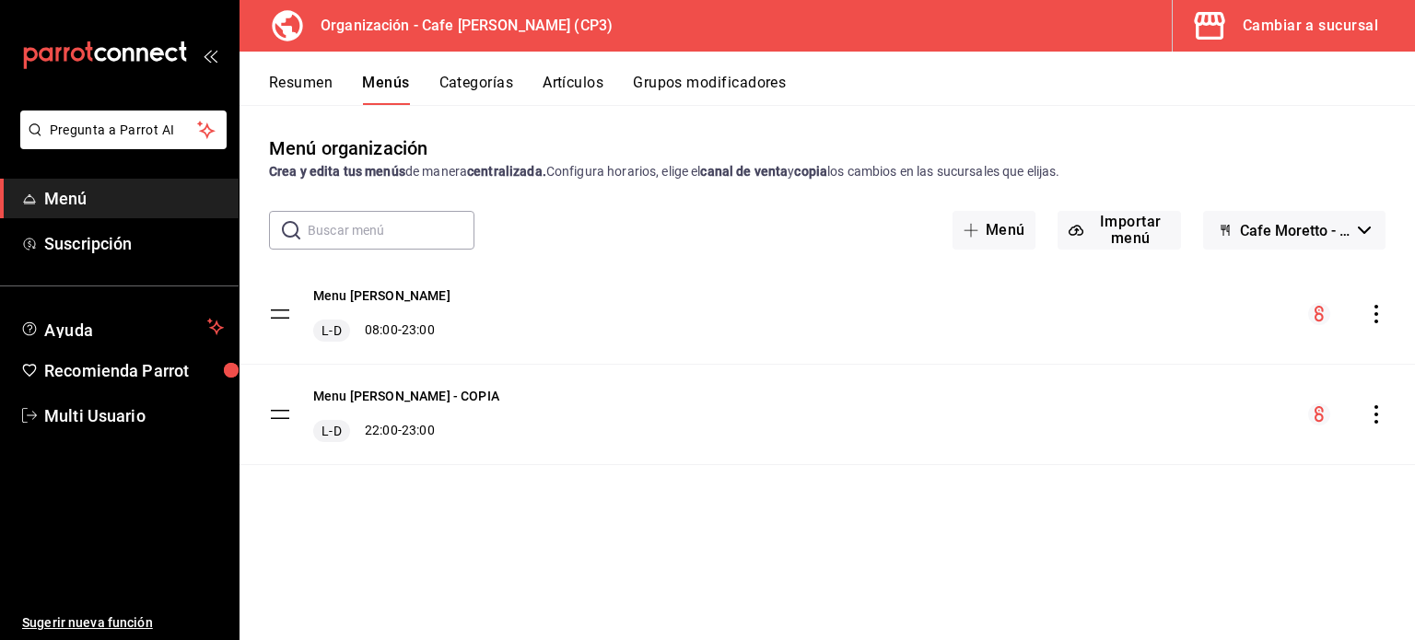
click at [1376, 312] on icon "actions" at bounding box center [1377, 314] width 4 height 18
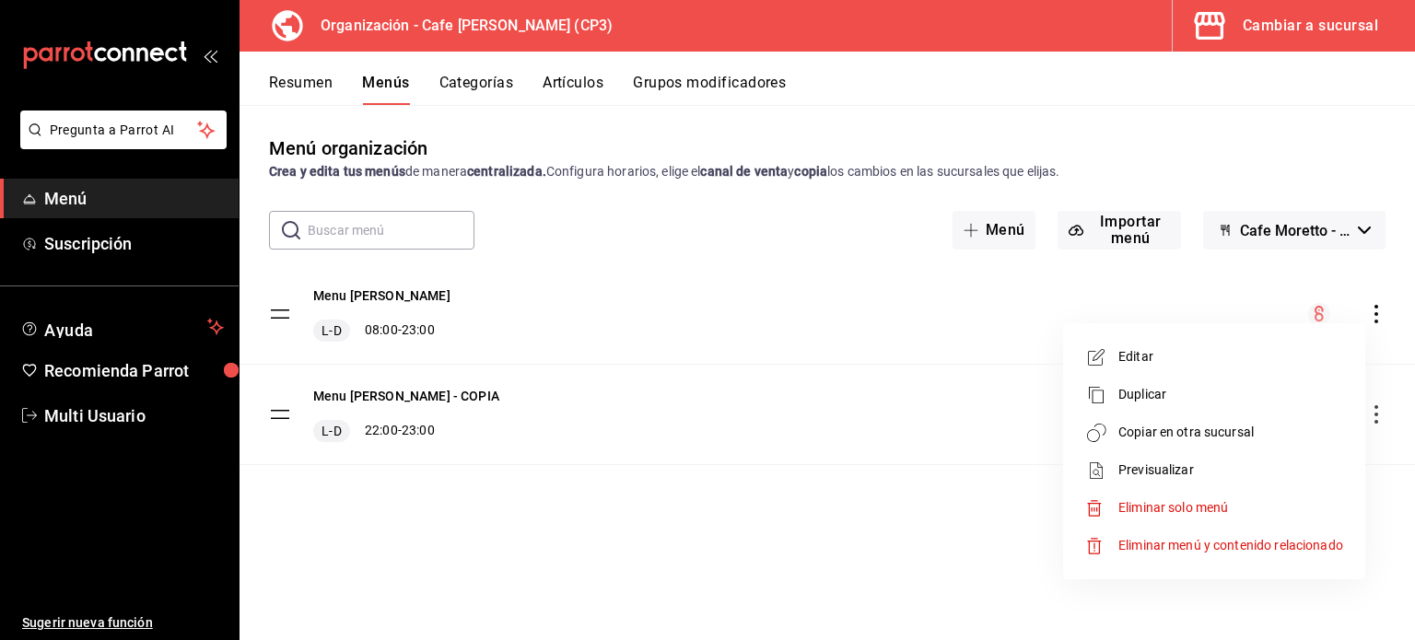
click at [1145, 433] on span "Copiar en otra sucursal" at bounding box center [1230, 432] width 225 height 19
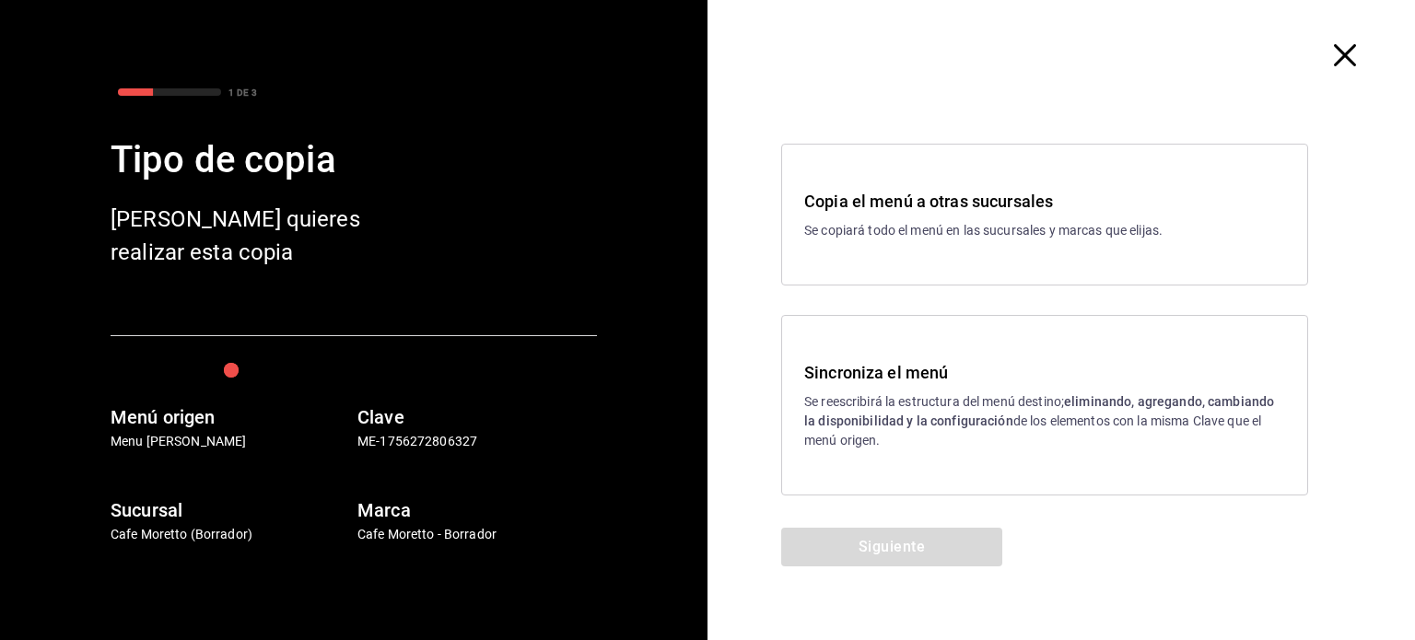
click at [932, 423] on strong "eliminando, agregando, cambiando la disponibilidad y la configuración" at bounding box center [1039, 411] width 470 height 34
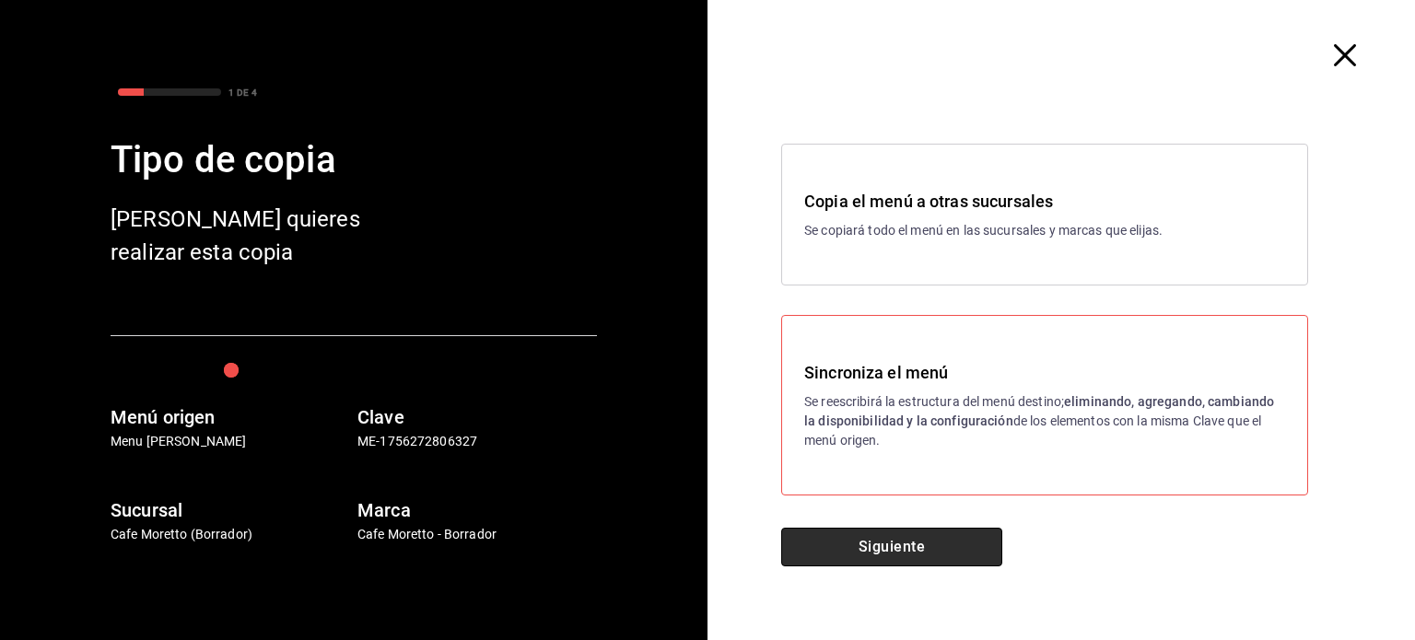
click at [847, 548] on button "Siguiente" at bounding box center [891, 547] width 221 height 39
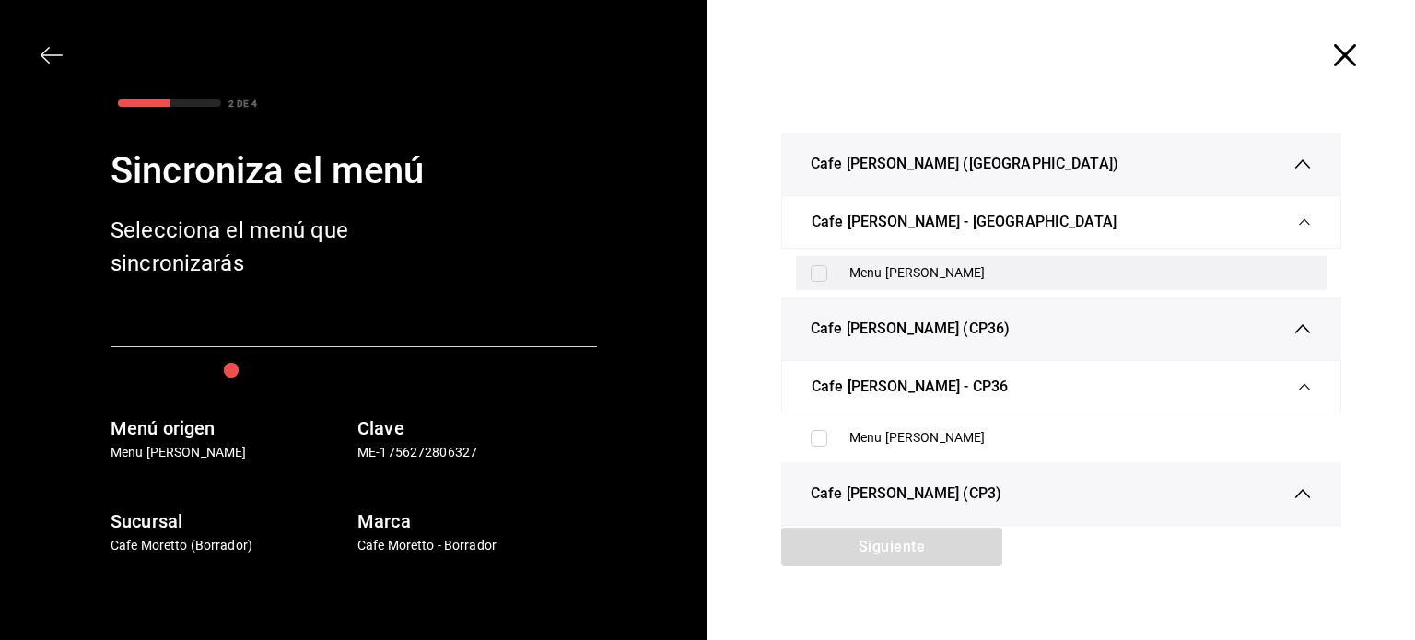
click at [813, 273] on input "checkbox" at bounding box center [819, 273] width 17 height 17
checkbox input "true"
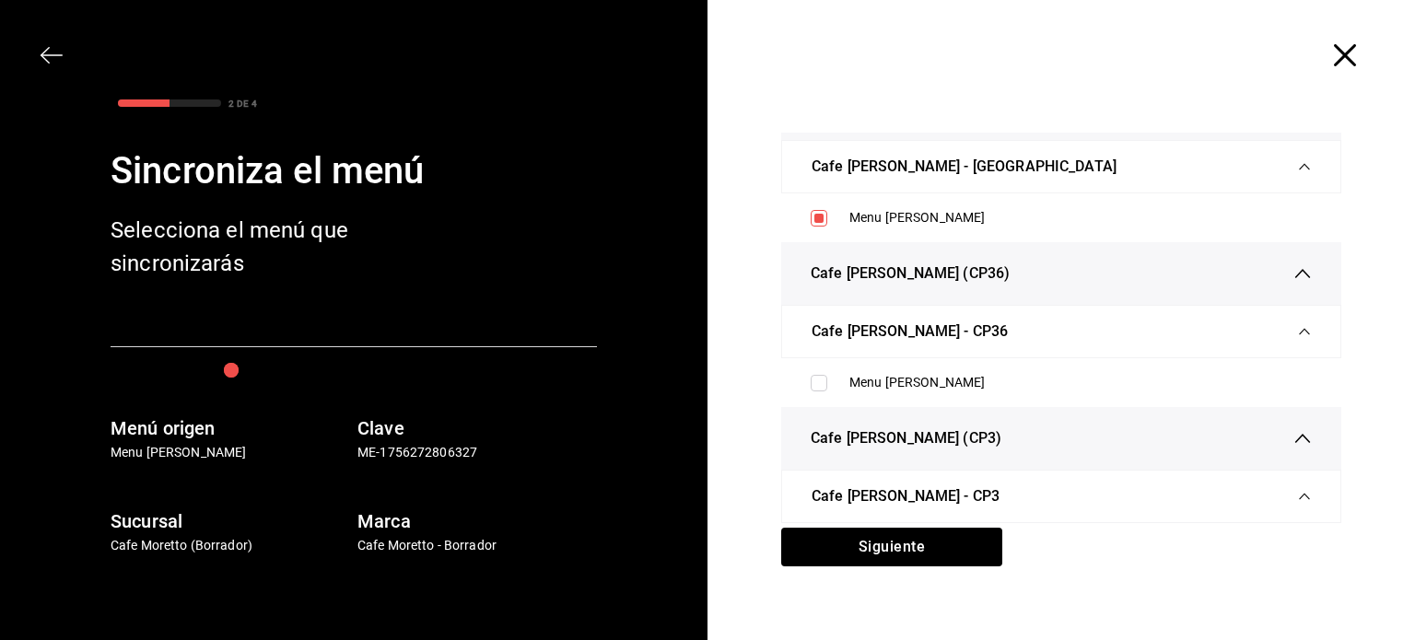
scroll to position [85, 0]
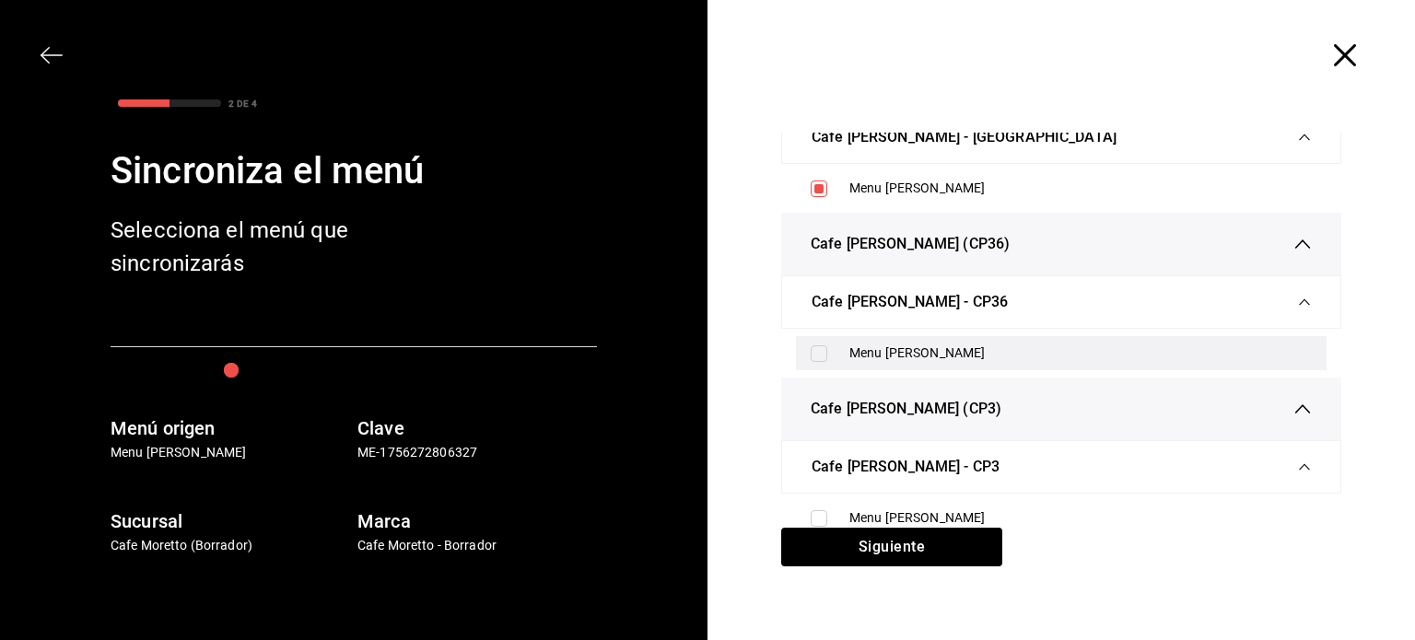
click at [814, 349] on input "checkbox" at bounding box center [819, 353] width 17 height 17
checkbox input "true"
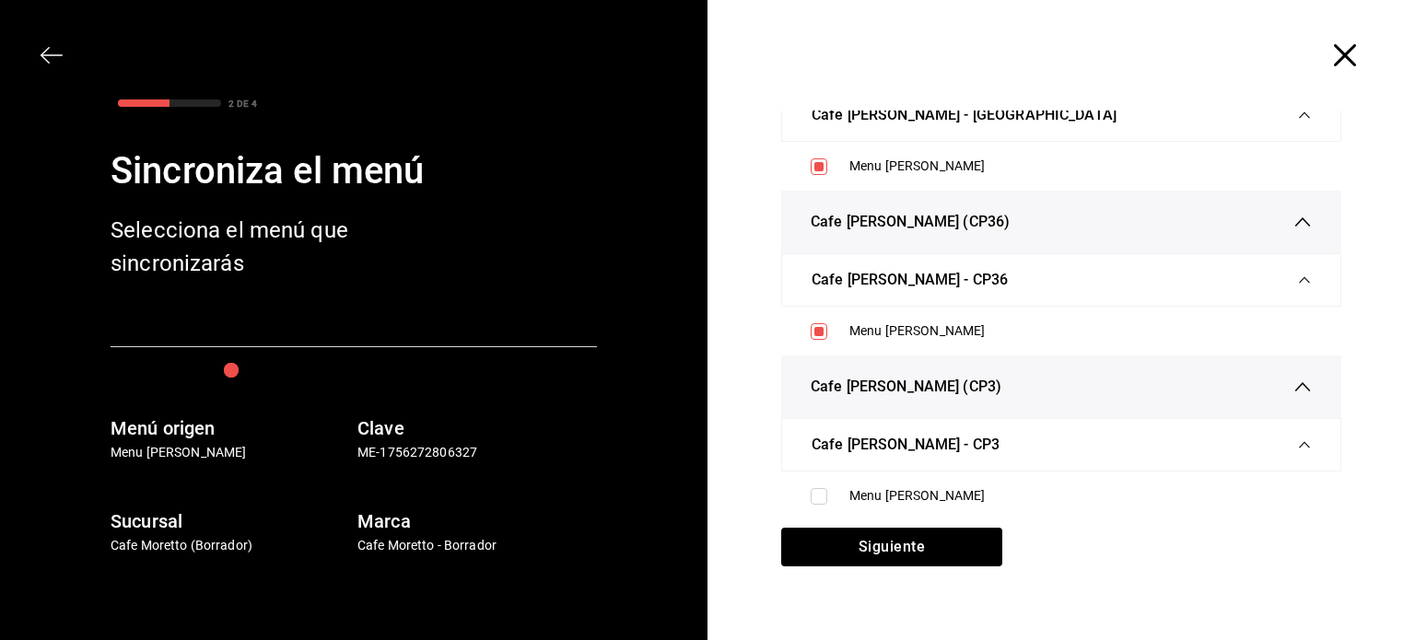
scroll to position [34, 0]
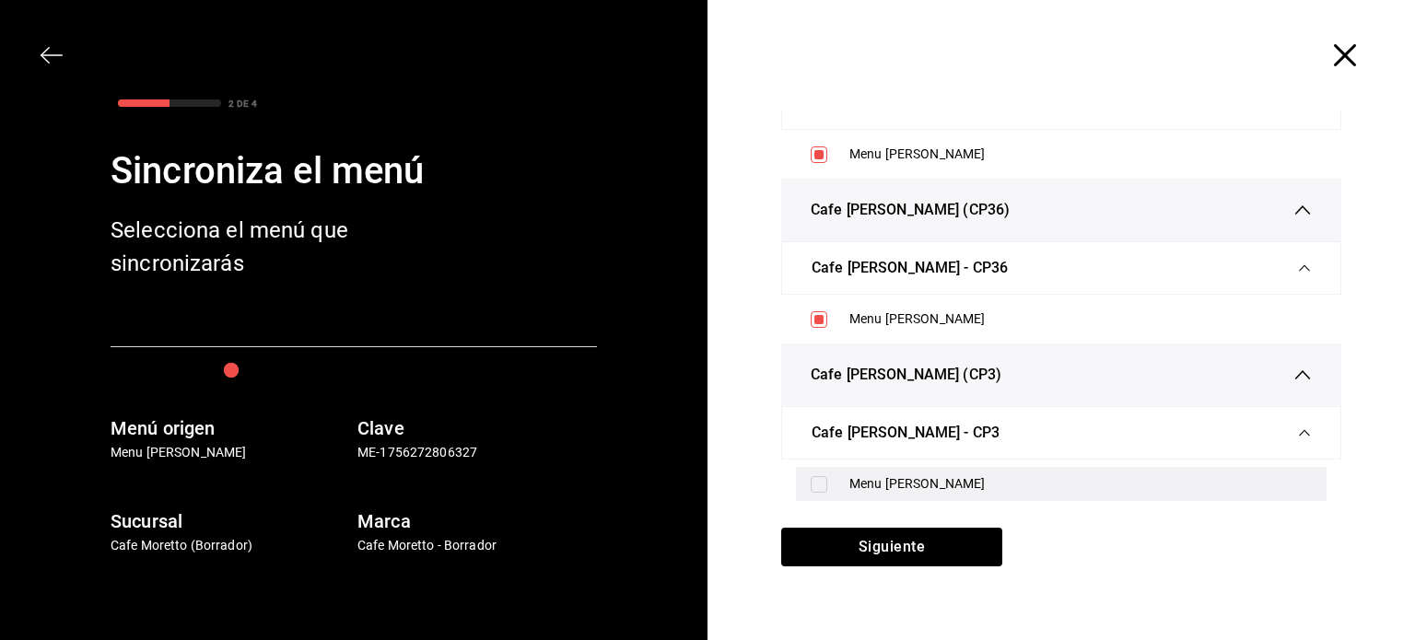
click at [814, 483] on input "checkbox" at bounding box center [819, 484] width 17 height 17
checkbox input "true"
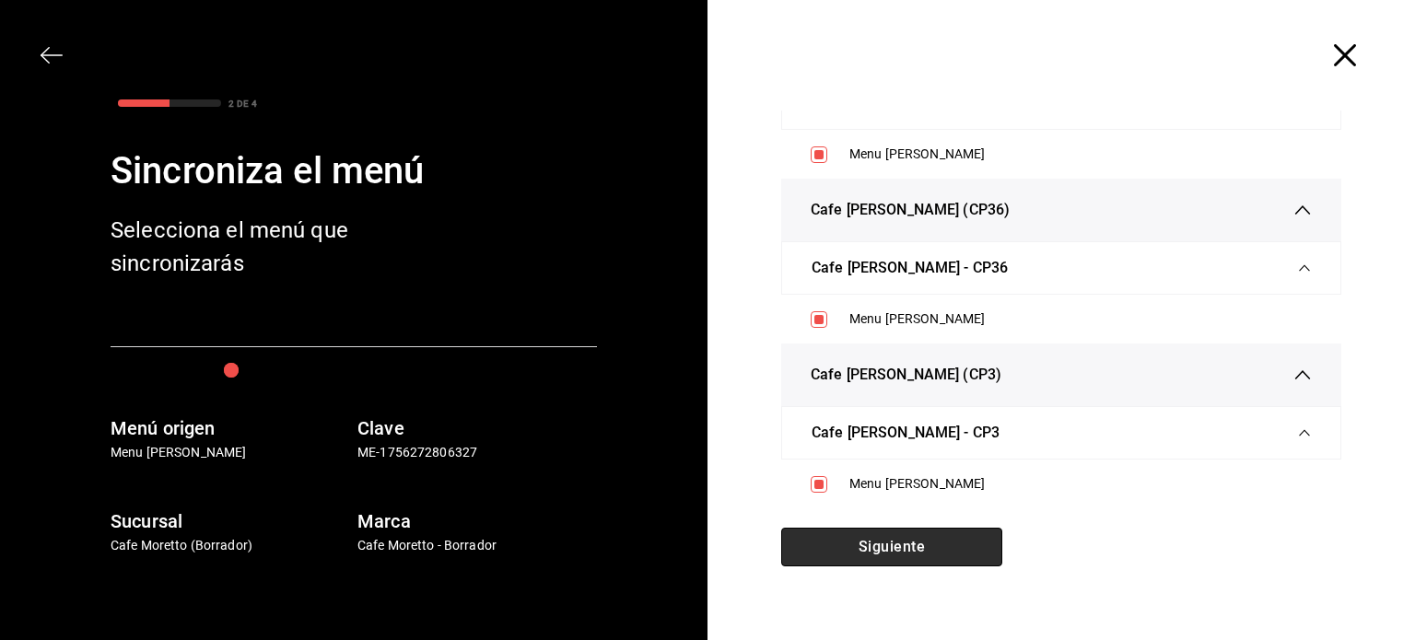
click at [913, 545] on button "Siguiente" at bounding box center [891, 547] width 221 height 39
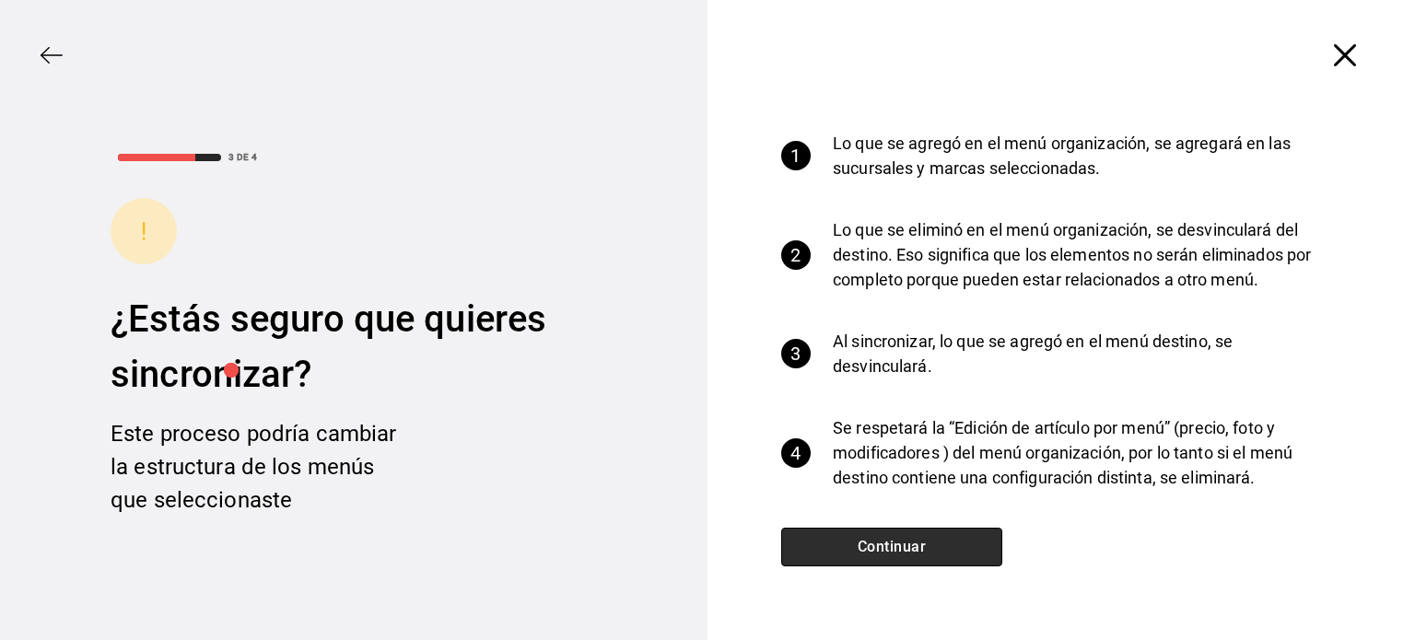
click at [913, 545] on button "Continuar" at bounding box center [891, 547] width 221 height 39
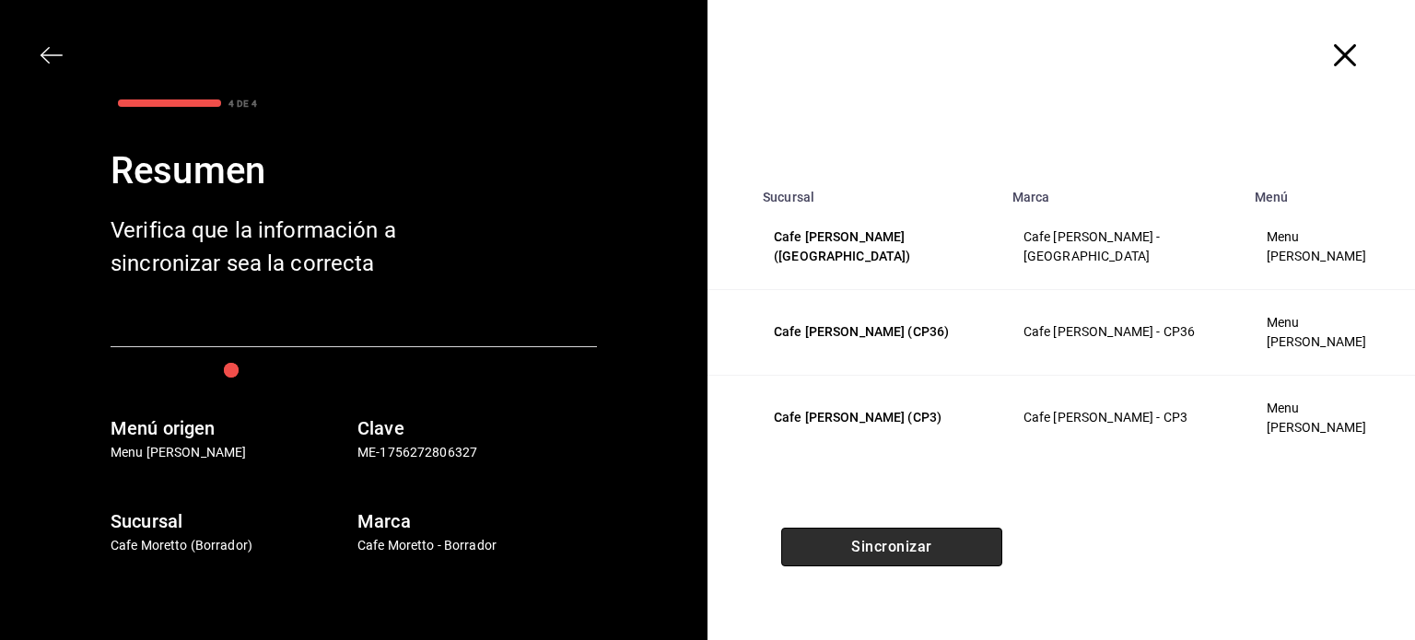
scroll to position [0, 0]
click at [856, 539] on button "Sincronizar" at bounding box center [891, 547] width 221 height 39
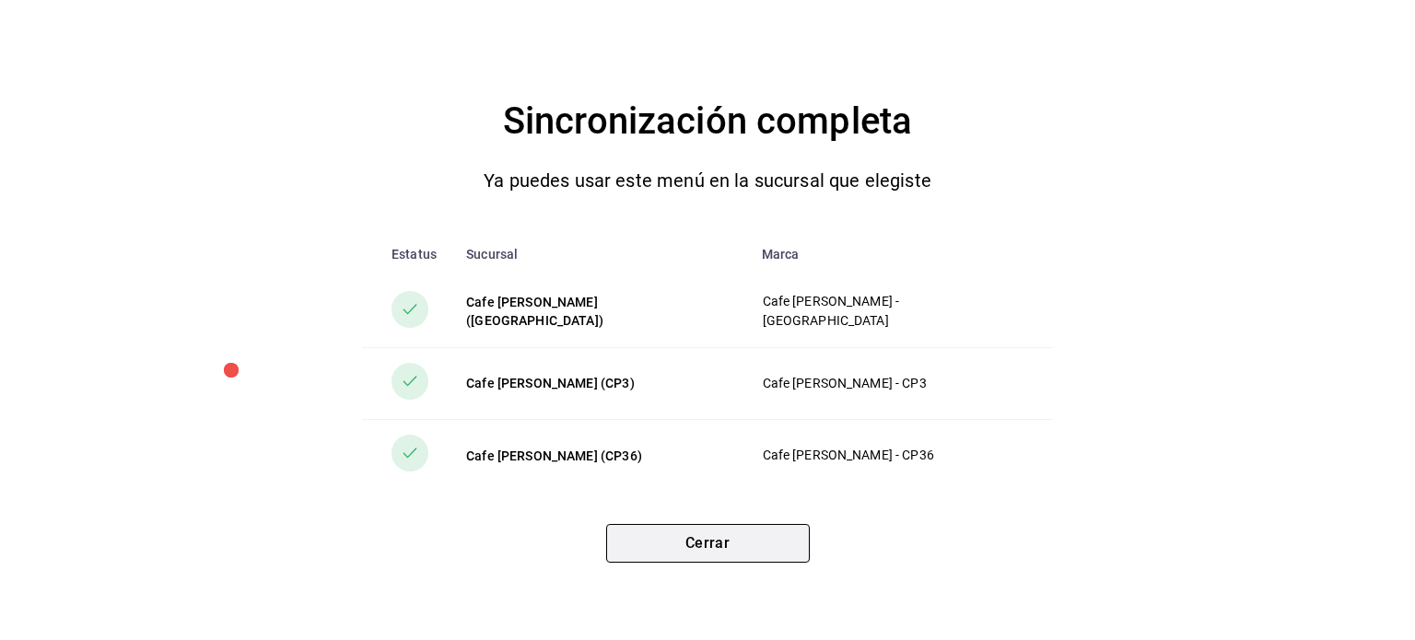
click at [745, 552] on button "Cerrar" at bounding box center [708, 543] width 204 height 39
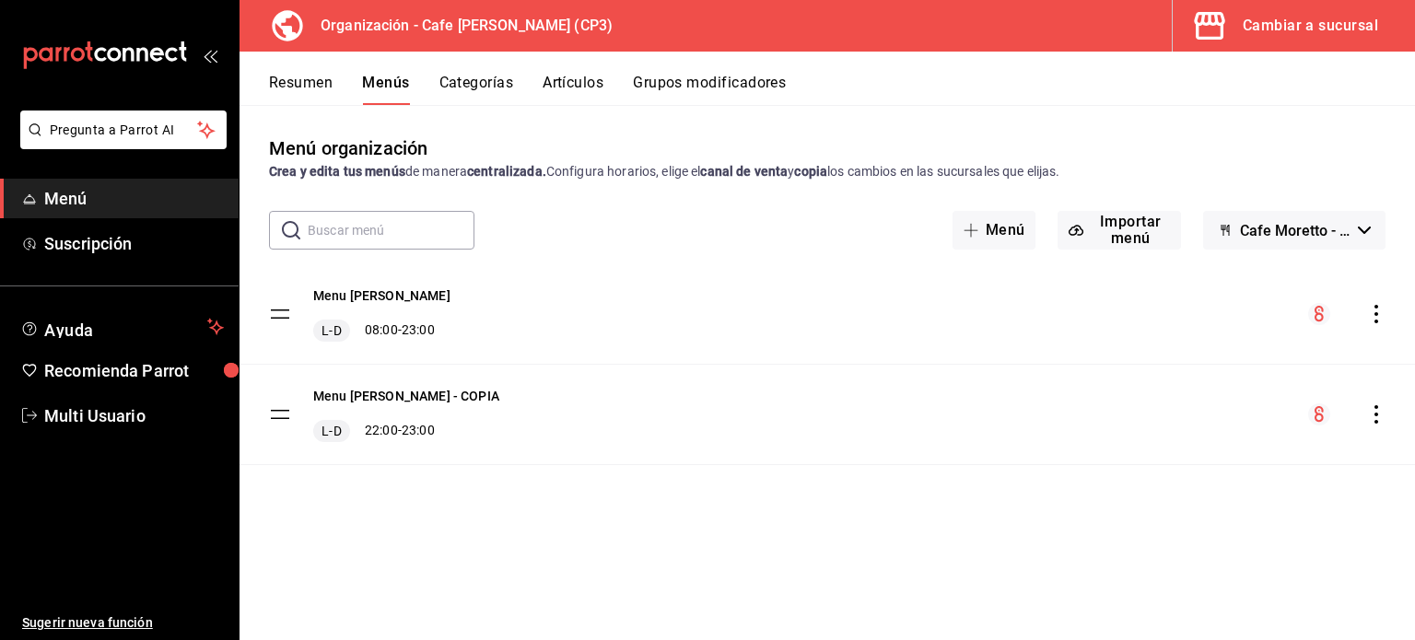
click at [427, 515] on div "Menu Moretto L-D 08:00 - 23:00 Menu Moretto - COPIA L-D 22:00 - 23:00" at bounding box center [828, 390] width 1176 height 252
